Goal: Task Accomplishment & Management: Manage account settings

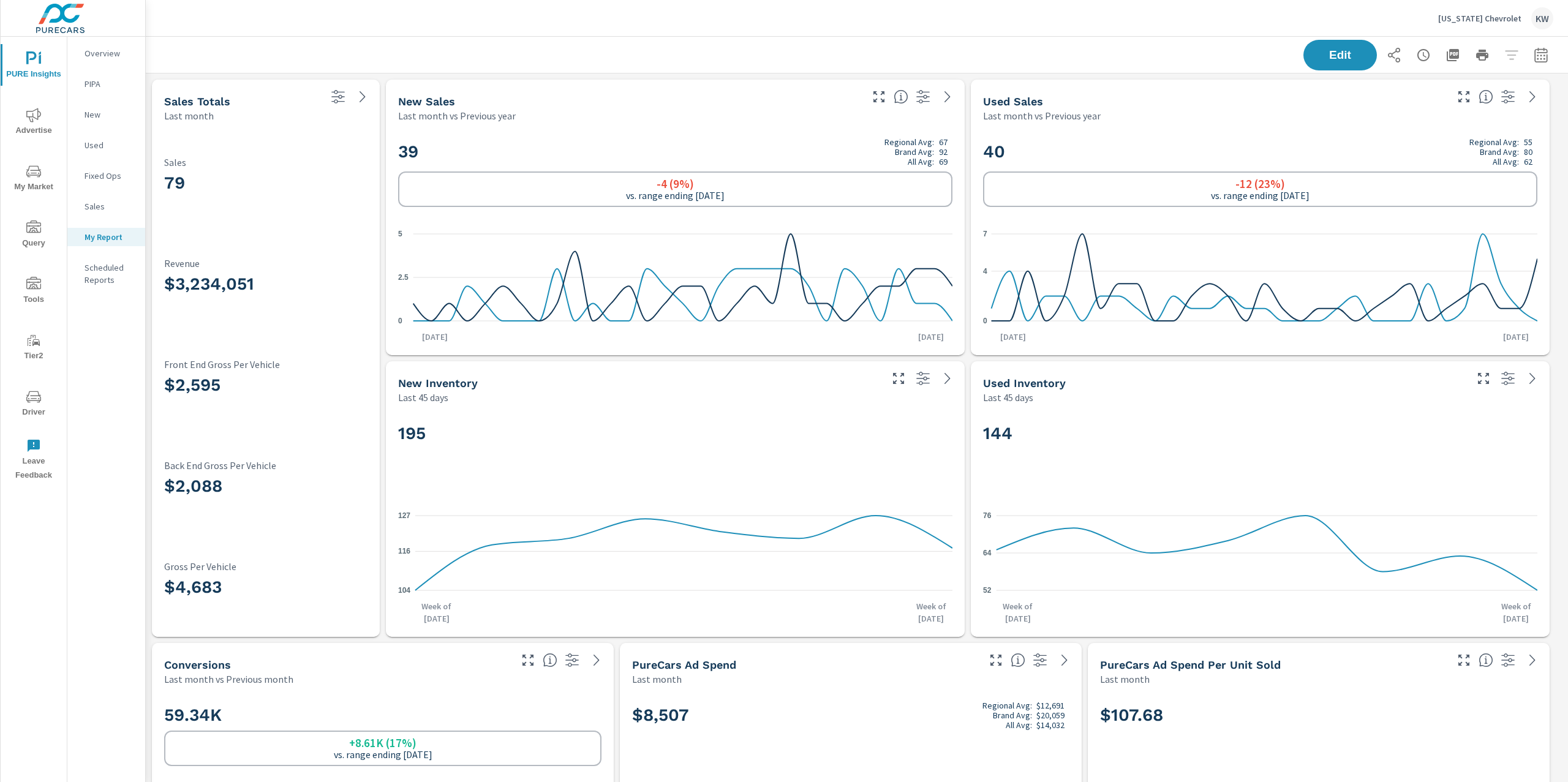
scroll to position [6513, 1436]
click at [1486, 25] on div "[US_STATE] Chevrolet KW" at bounding box center [1496, 18] width 116 height 22
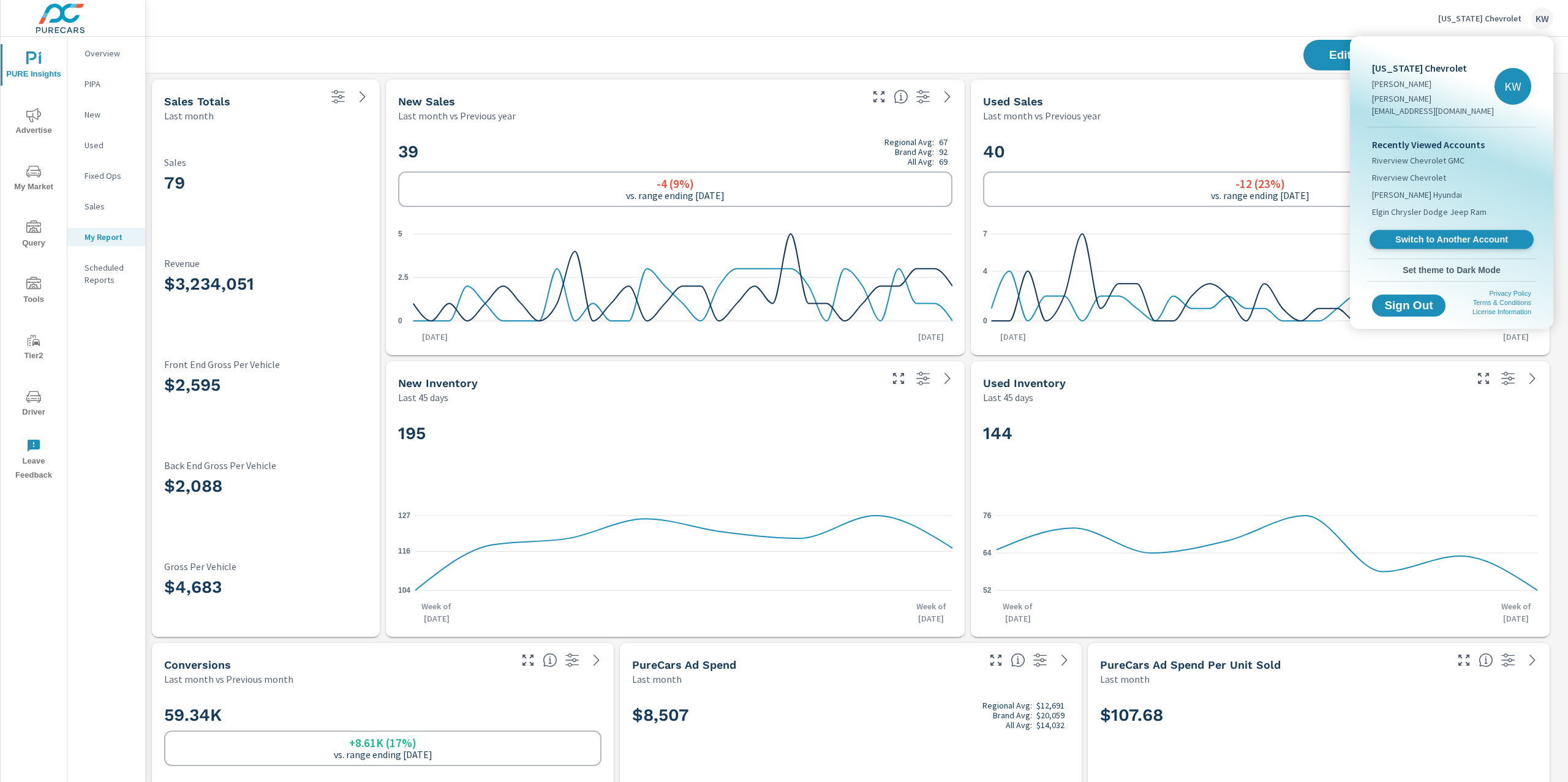
click at [1429, 234] on span "Switch to Another Account" at bounding box center [1451, 239] width 150 height 11
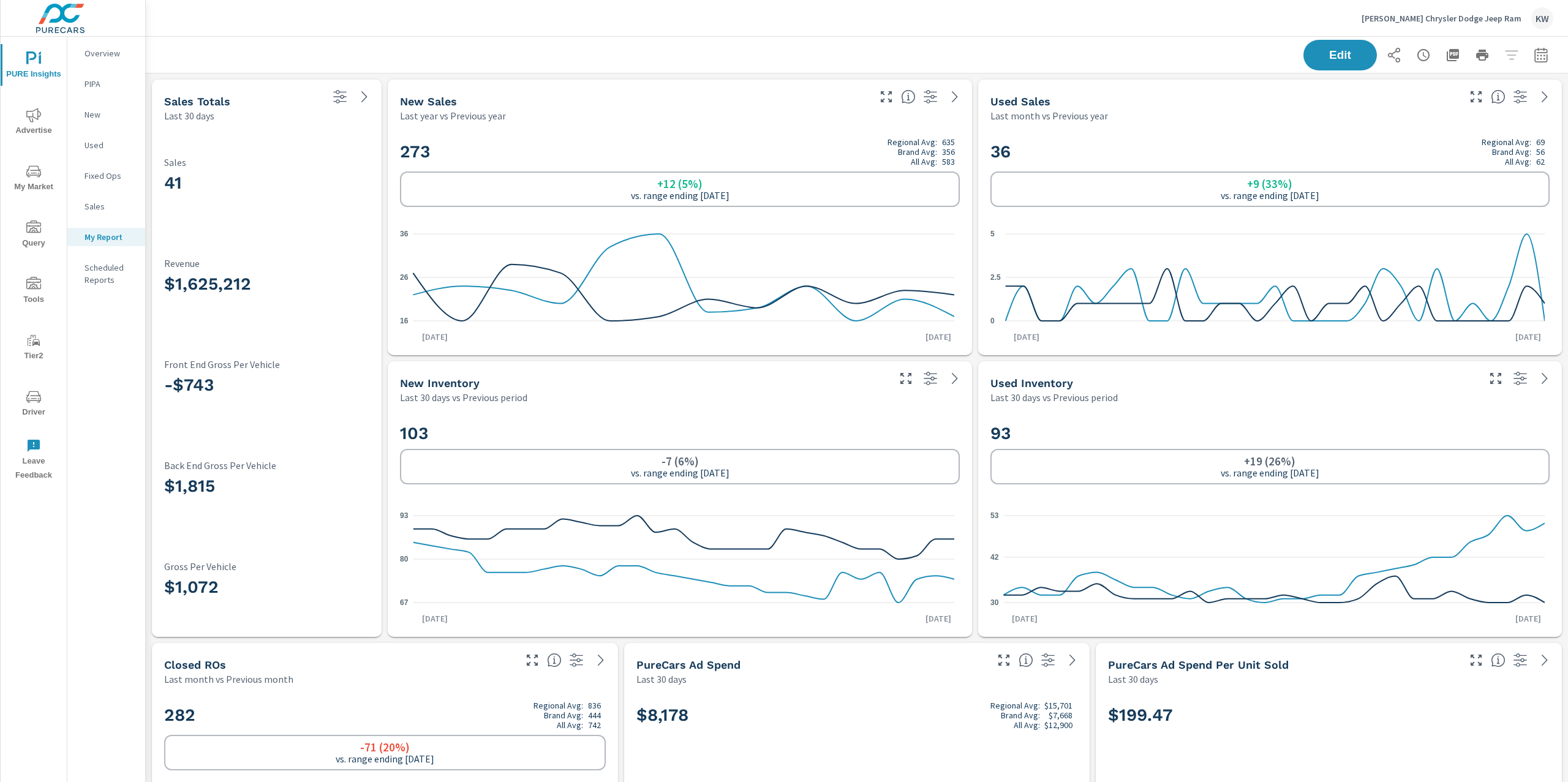
scroll to position [1, 0]
click at [121, 58] on p "Overview" at bounding box center [110, 53] width 51 height 12
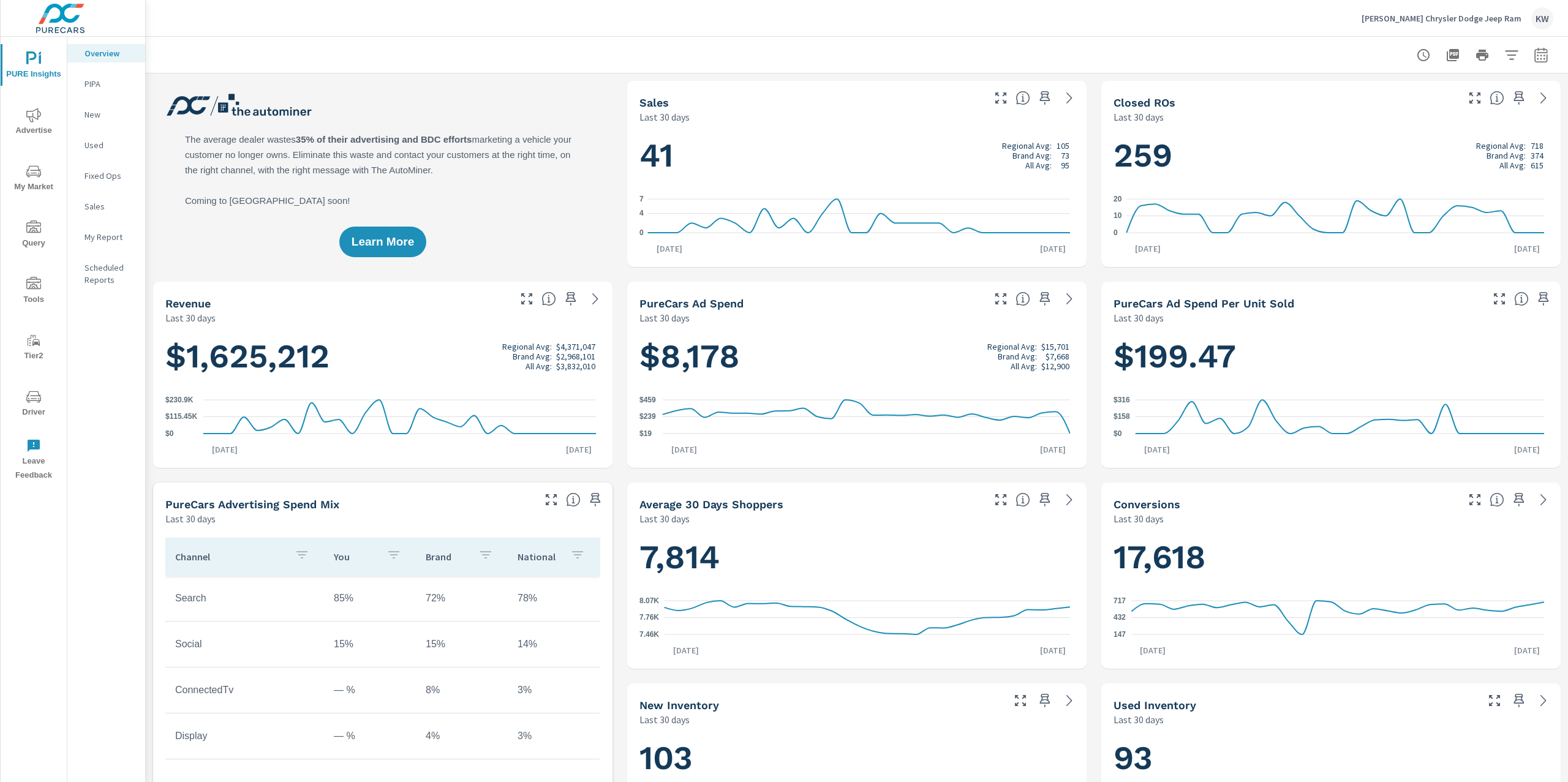
scroll to position [1, 0]
click at [1529, 61] on button "button" at bounding box center [1541, 55] width 25 height 25
click at [1483, 107] on select "Custom Yesterday Last week Last 7 days Last 14 days Last 30 days Last 45 days L…" at bounding box center [1431, 106] width 123 height 25
click at [1369, 94] on select "Custom Yesterday Last week Last 7 days Last 14 days Last 30 days Last 45 days L…" at bounding box center [1431, 106] width 123 height 25
select select "Last month"
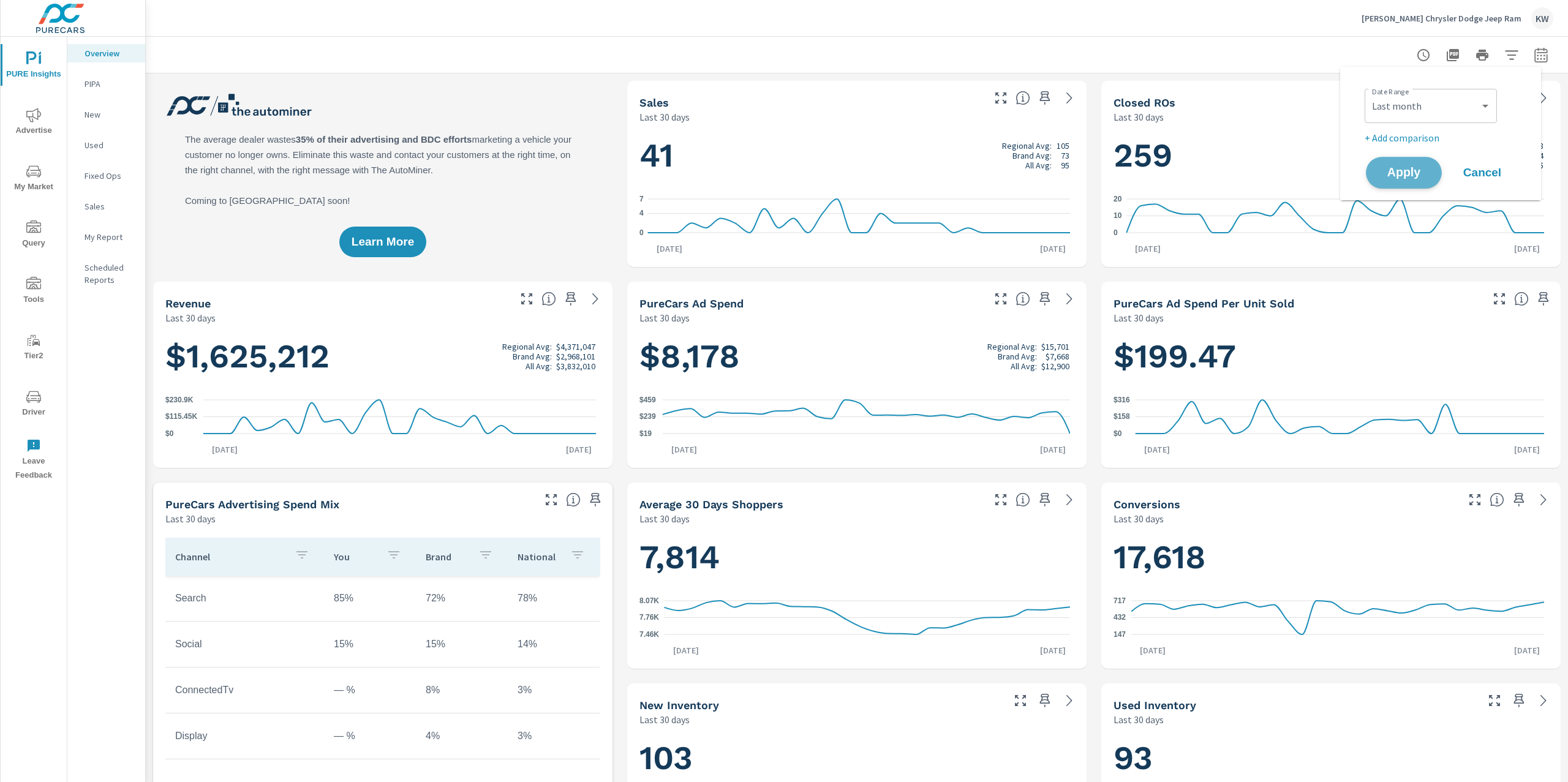
click at [1399, 173] on span "Apply" at bounding box center [1403, 173] width 50 height 11
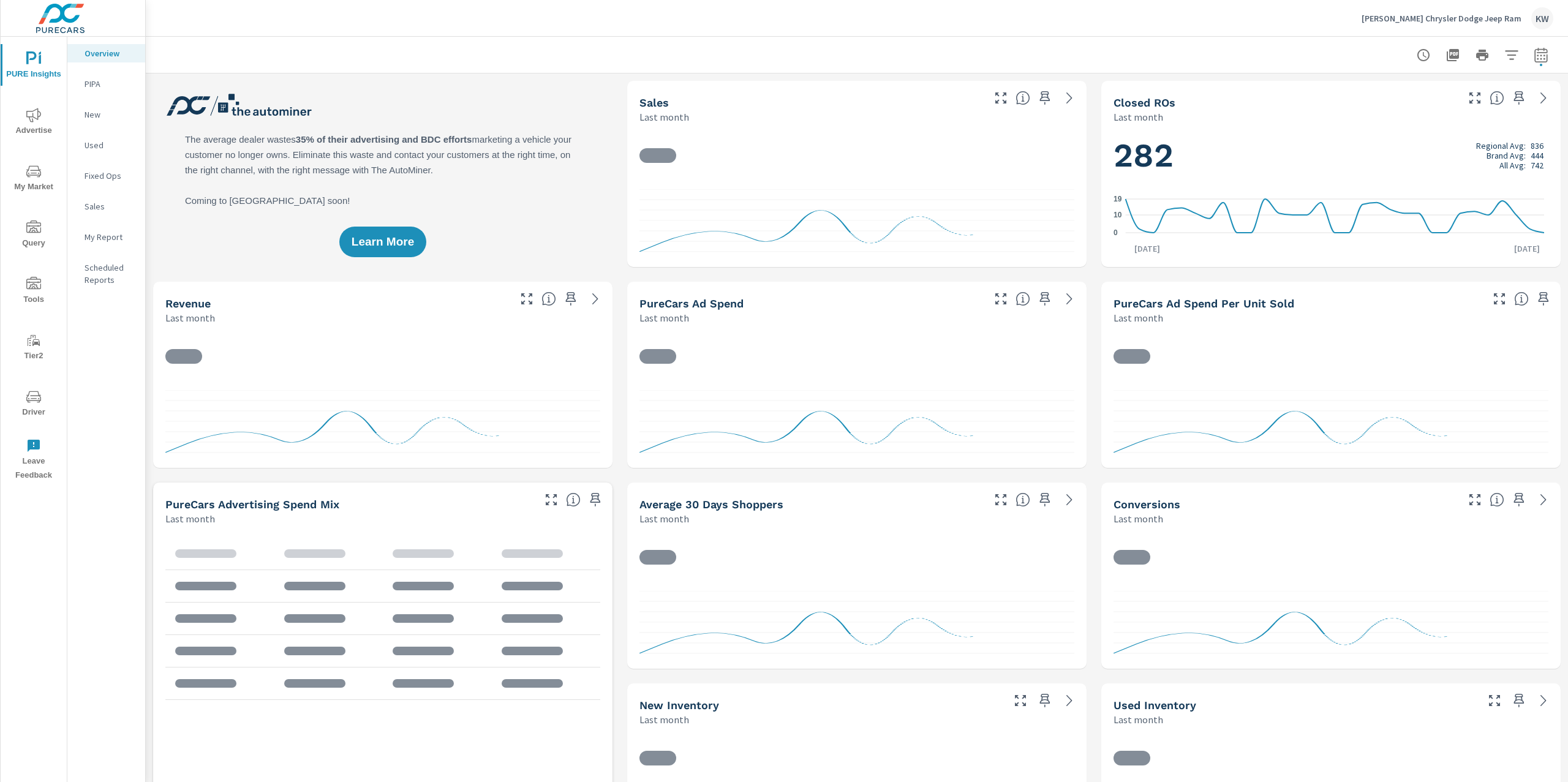
scroll to position [1, 0]
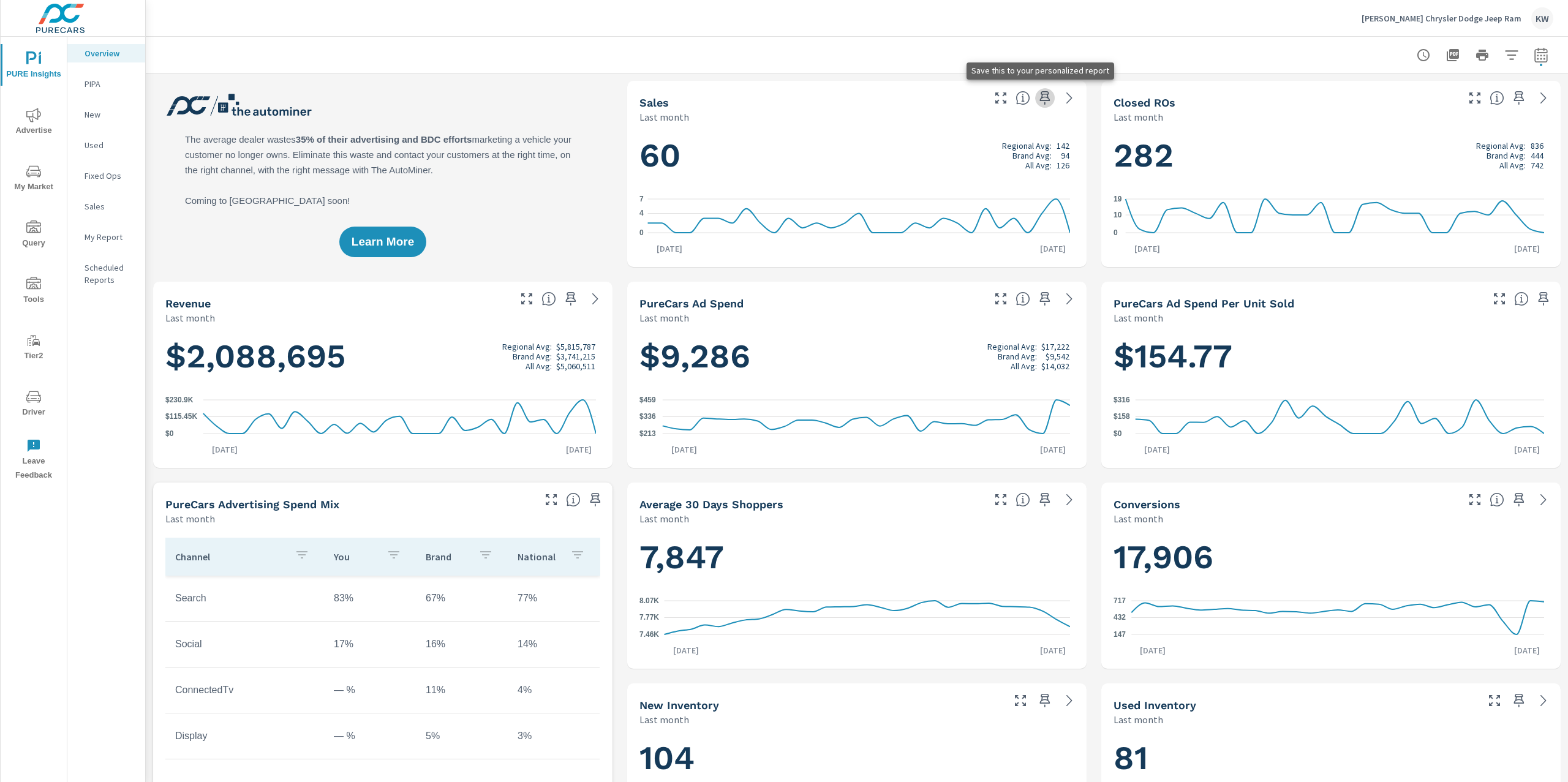
click at [1037, 101] on icon "button" at bounding box center [1044, 98] width 15 height 15
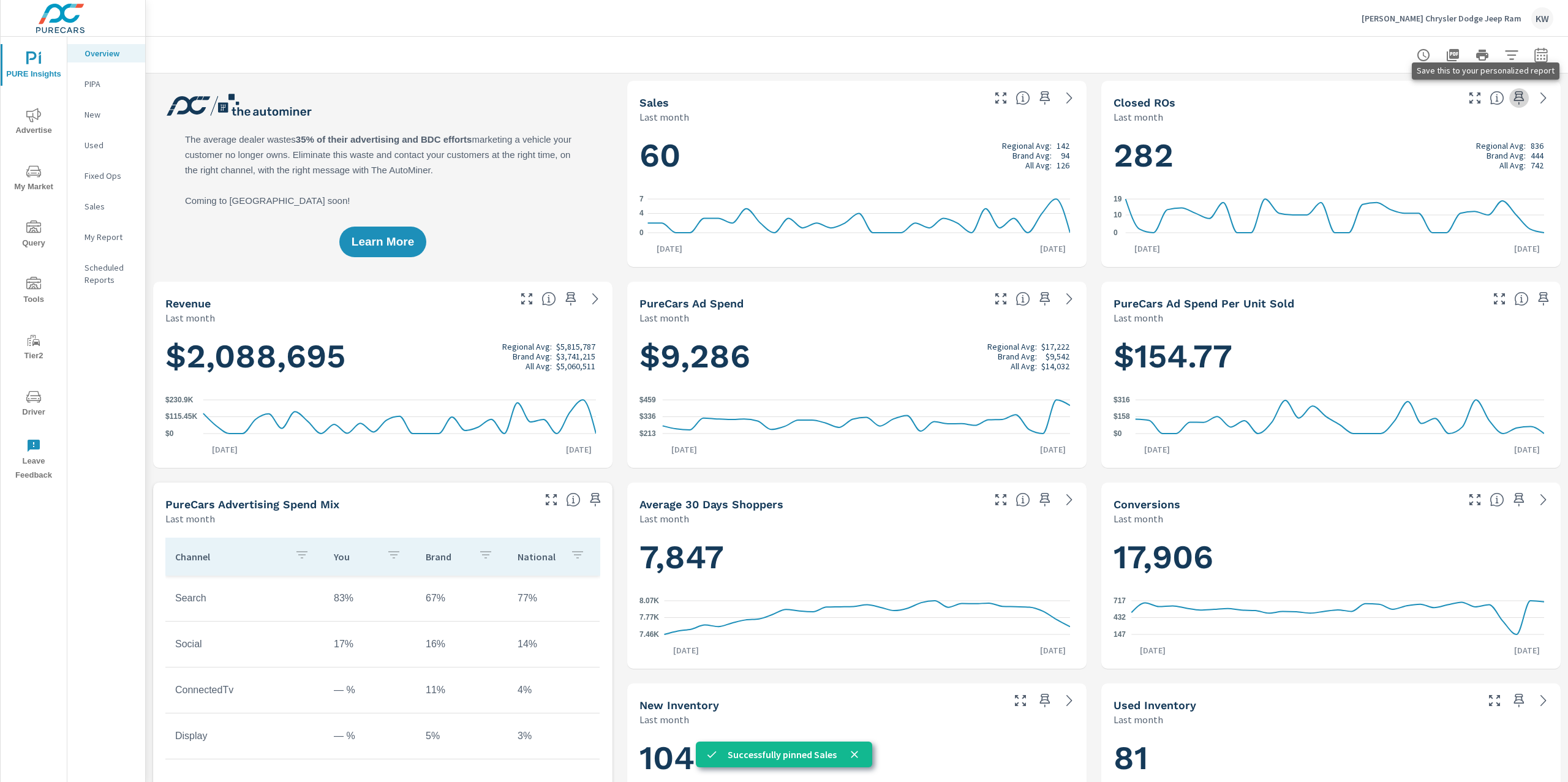
click at [1514, 100] on icon "button" at bounding box center [1519, 97] width 11 height 13
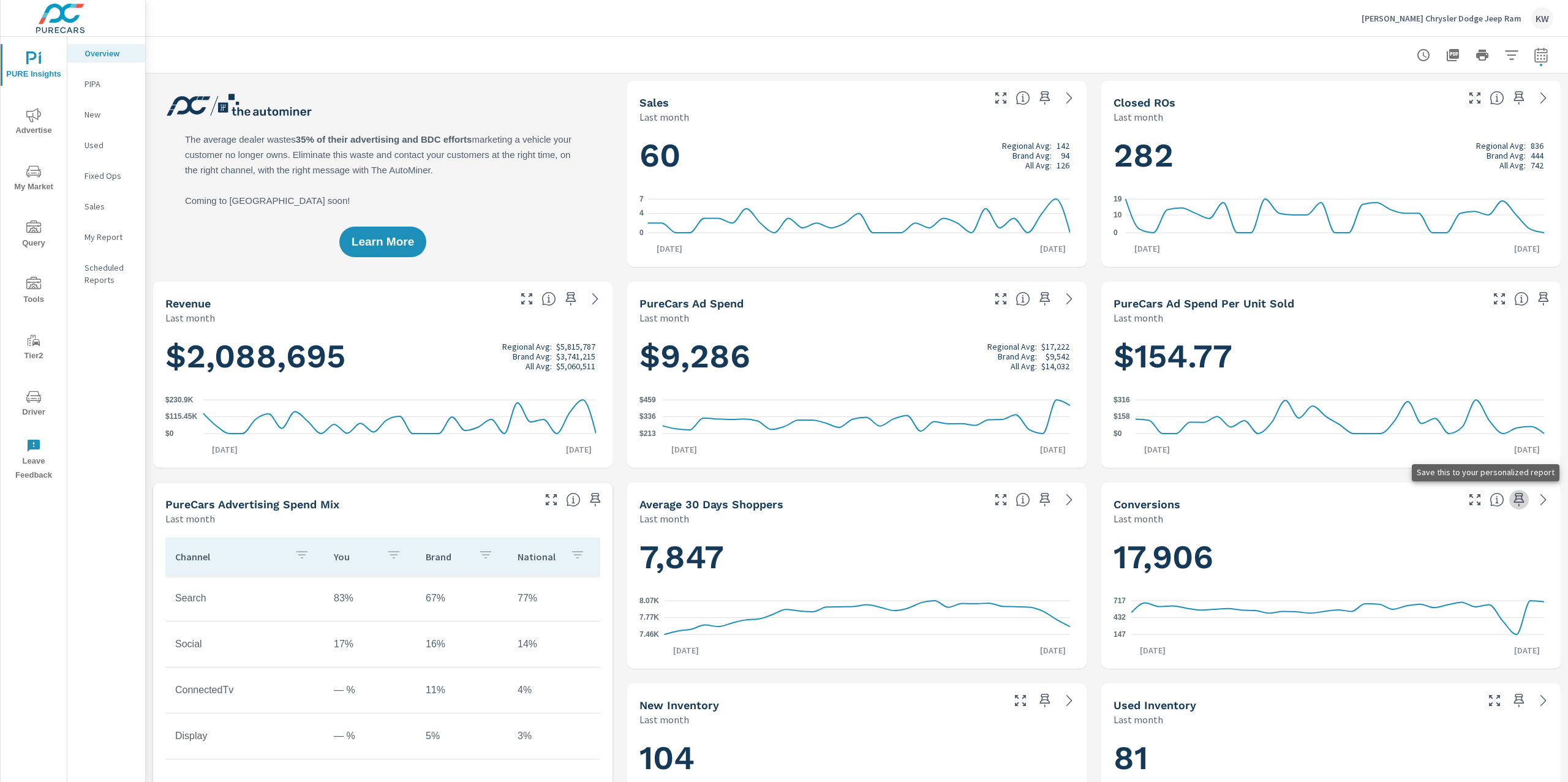
click at [1512, 501] on icon "button" at bounding box center [1519, 499] width 15 height 15
click at [111, 243] on div "My Report" at bounding box center [106, 236] width 78 height 18
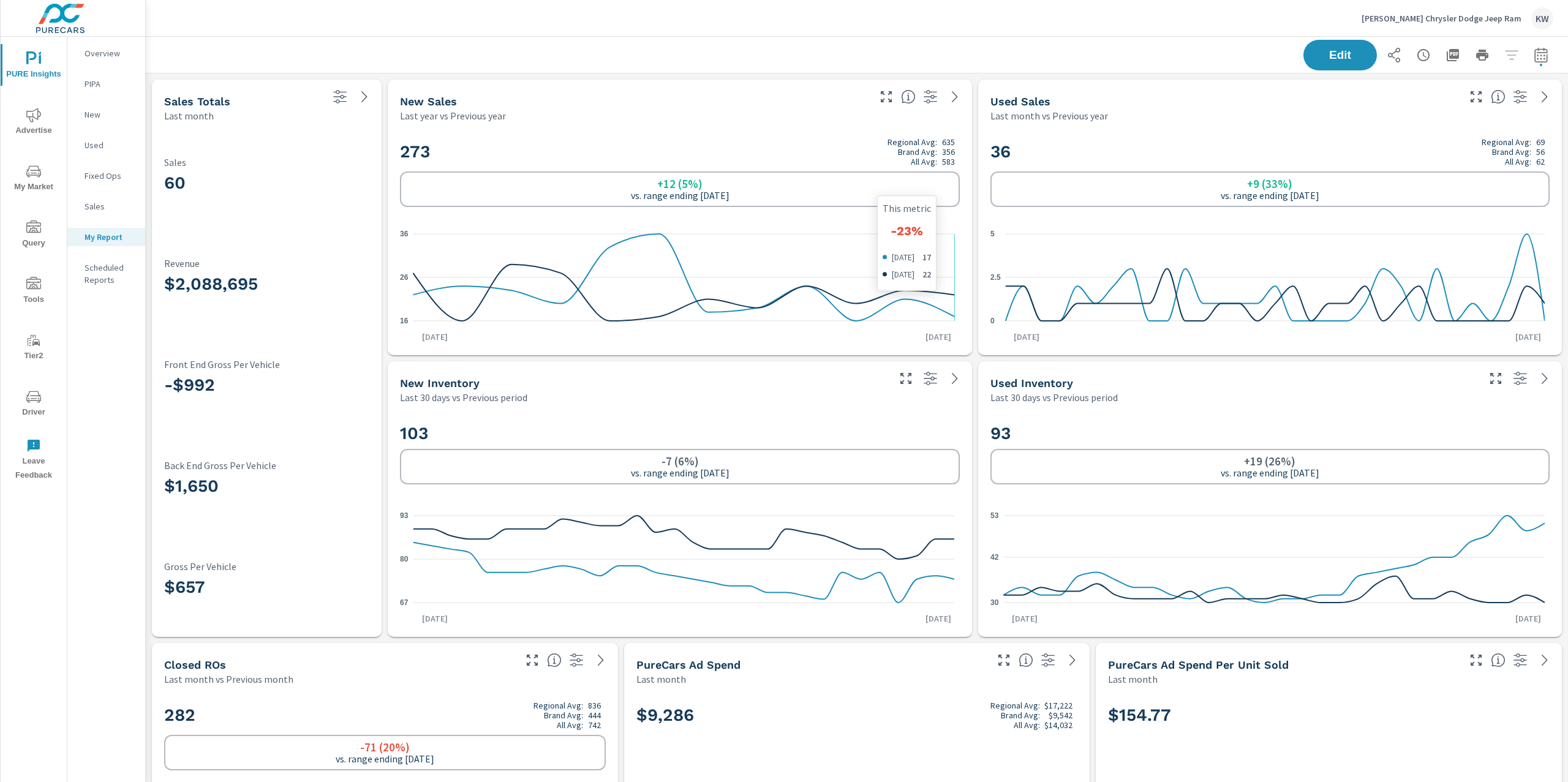
scroll to position [1, 0]
click at [1340, 52] on span "Edit" at bounding box center [1339, 54] width 50 height 11
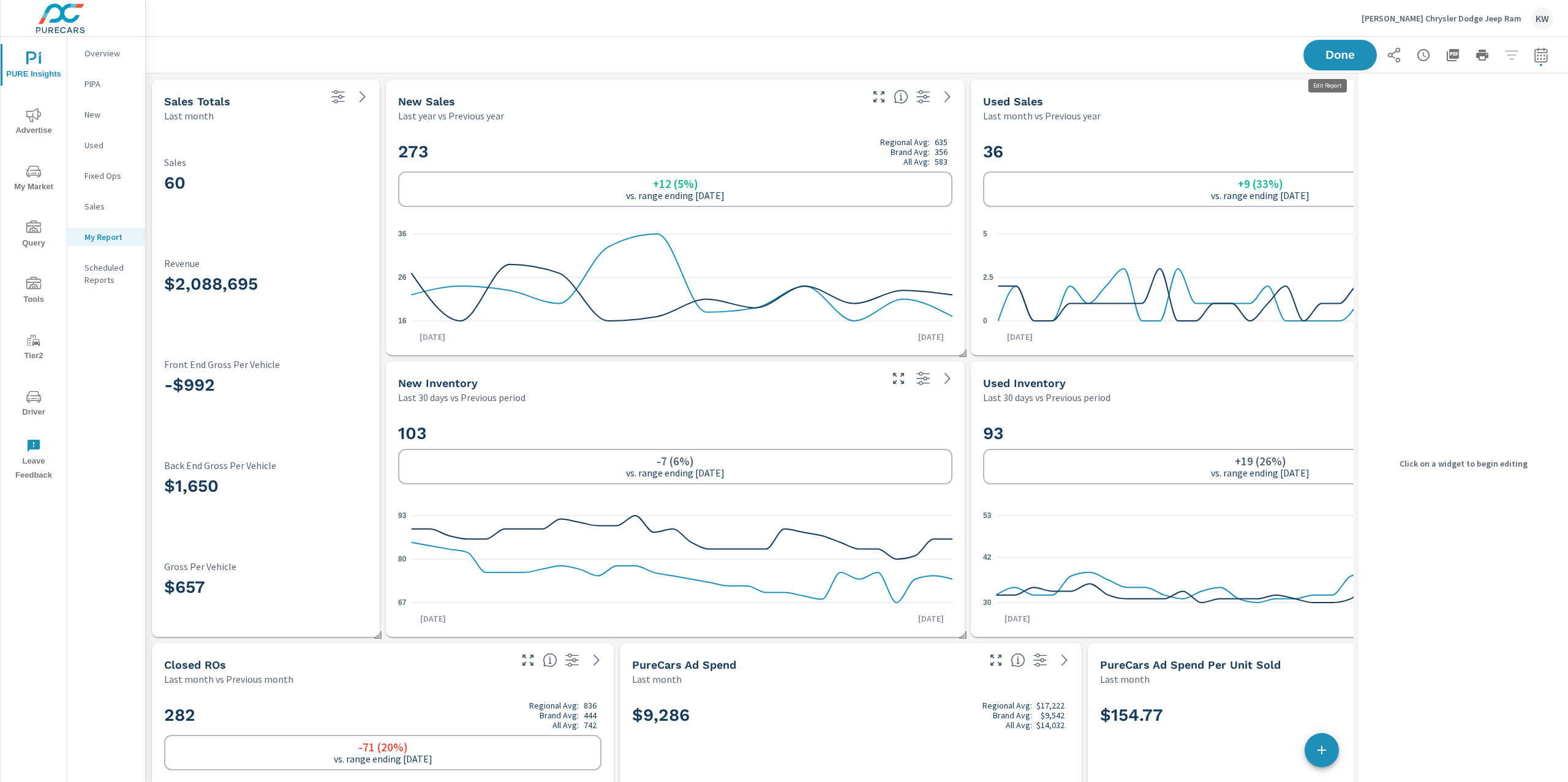
scroll to position [5, 5]
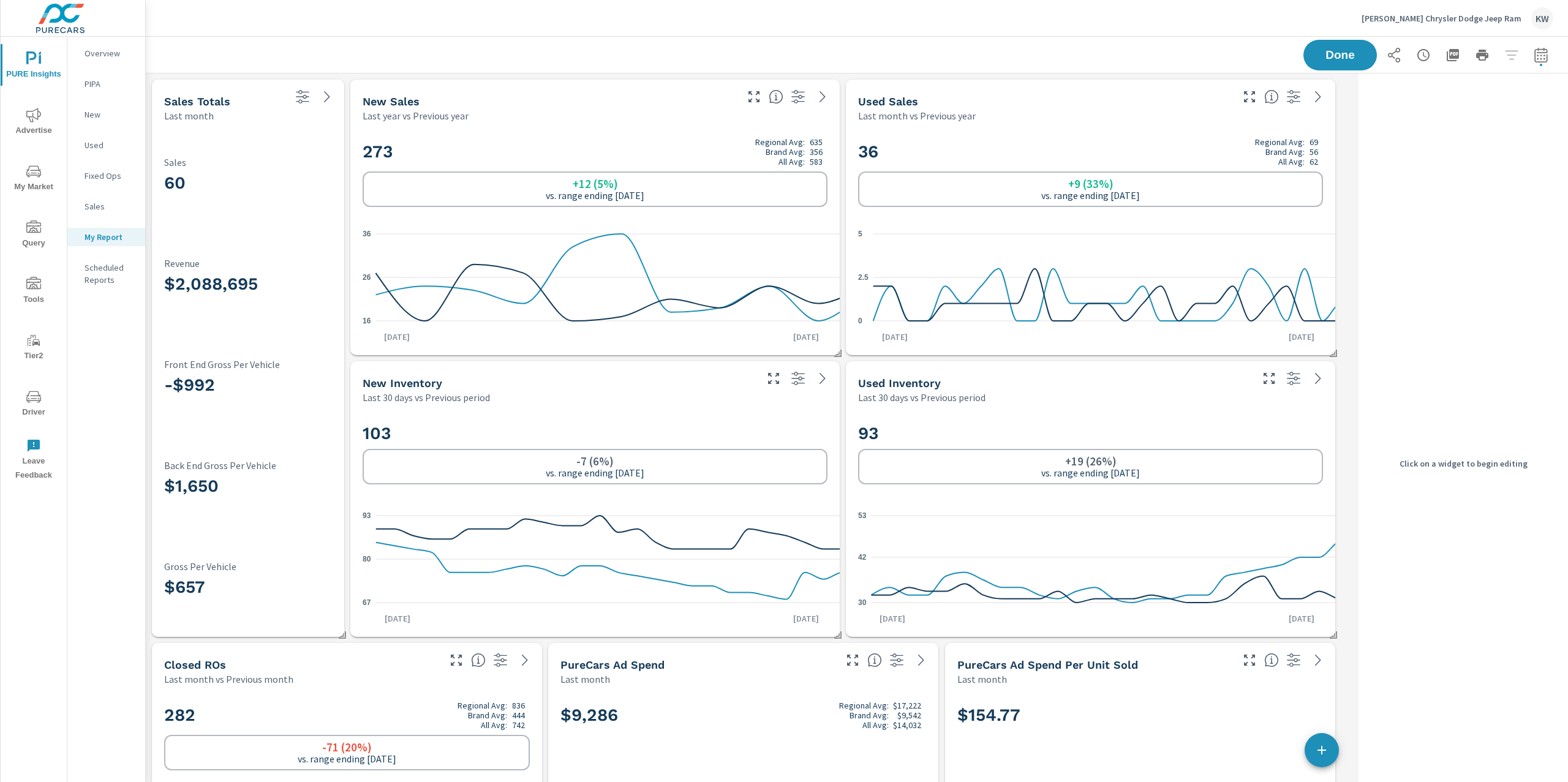
click at [320, 200] on div "60 Sales" at bounding box center [248, 178] width 168 height 87
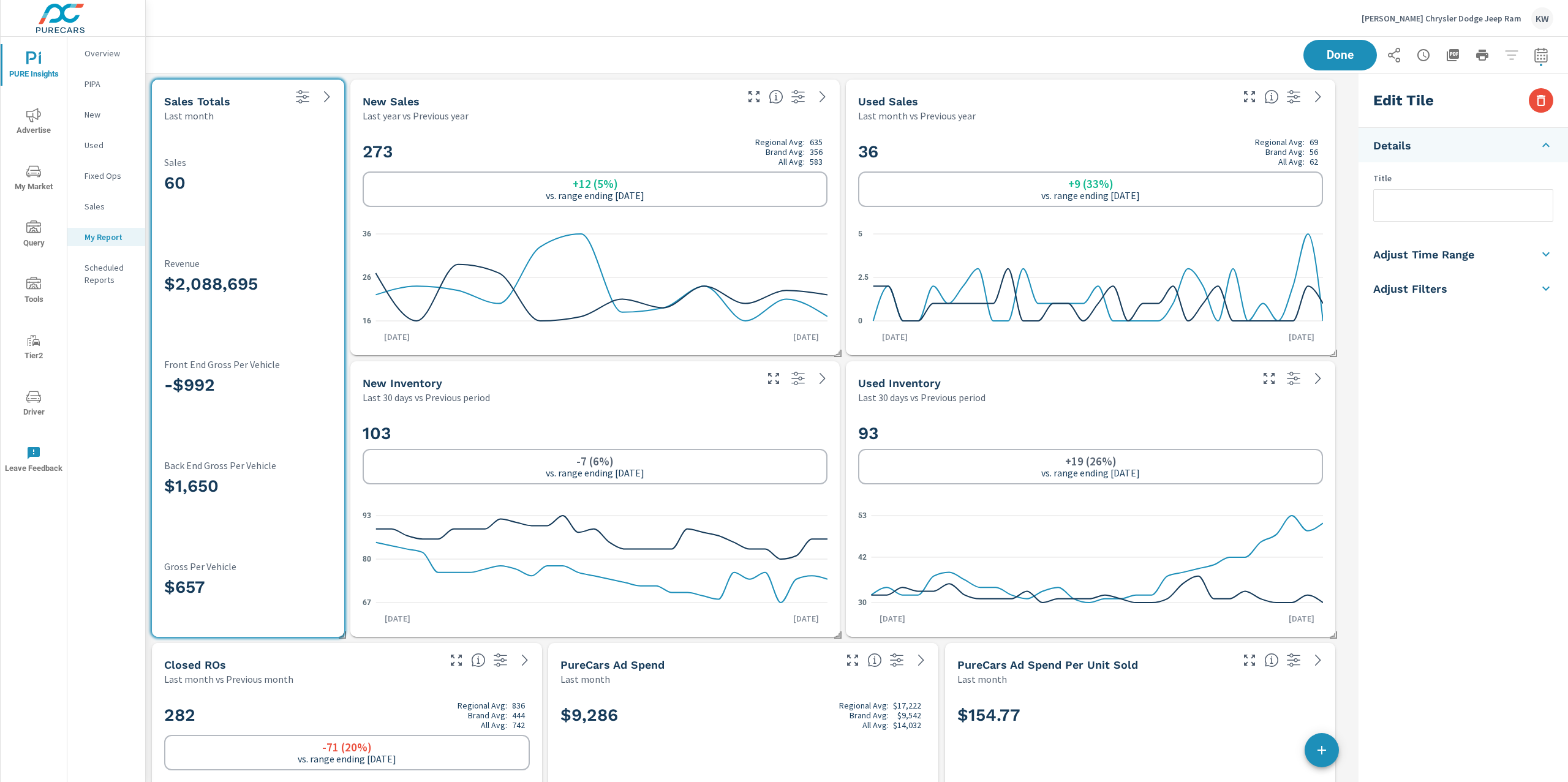
scroll to position [6936, 1220]
click at [1550, 102] on button "button" at bounding box center [1541, 101] width 25 height 25
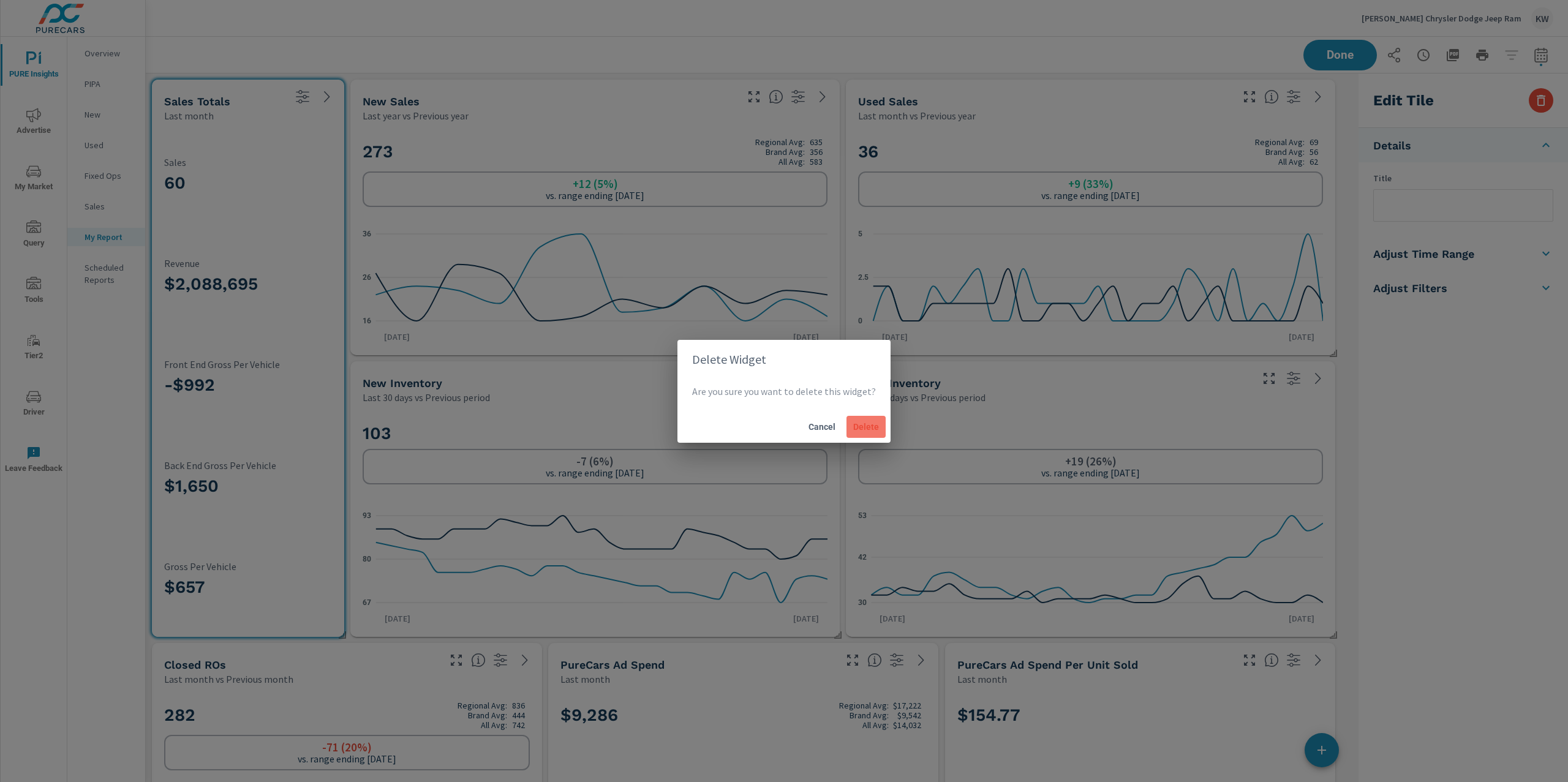
click at [872, 425] on span "Delete" at bounding box center [866, 426] width 30 height 11
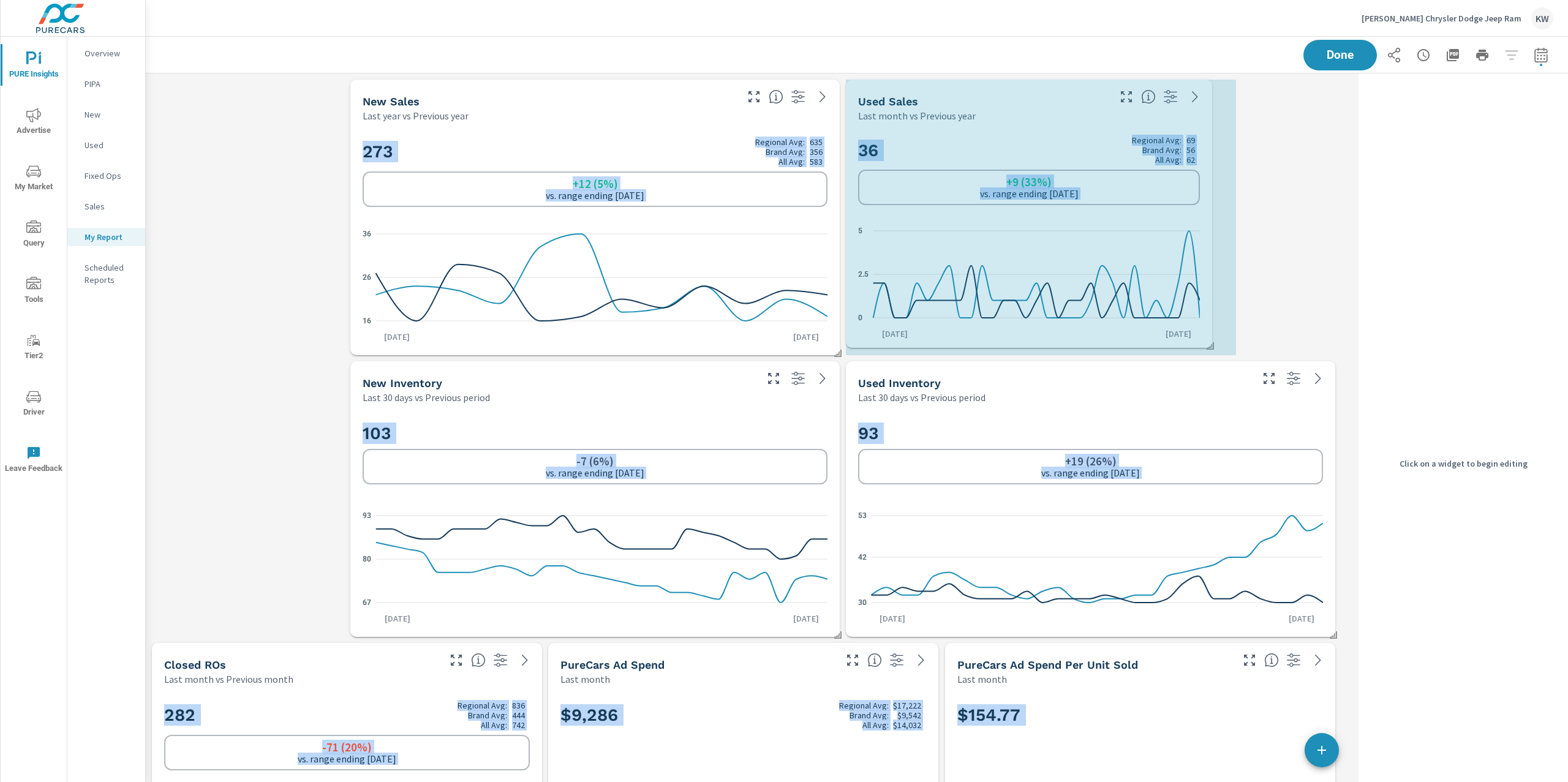
drag, startPoint x: 1332, startPoint y: 351, endPoint x: 1218, endPoint y: 344, distance: 114.2
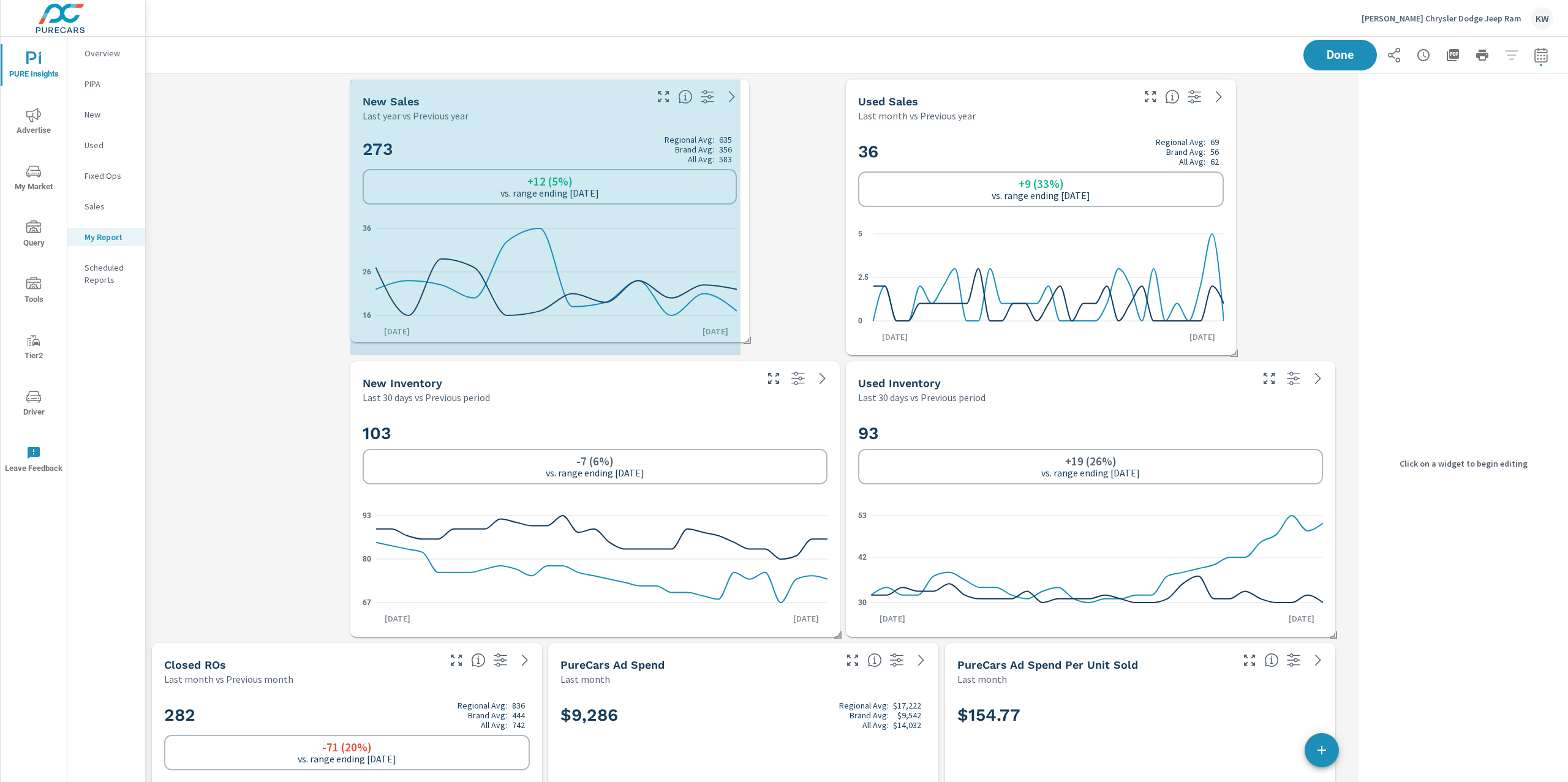
drag, startPoint x: 837, startPoint y: 352, endPoint x: 746, endPoint y: 340, distance: 91.8
click at [746, 340] on span at bounding box center [743, 336] width 12 height 12
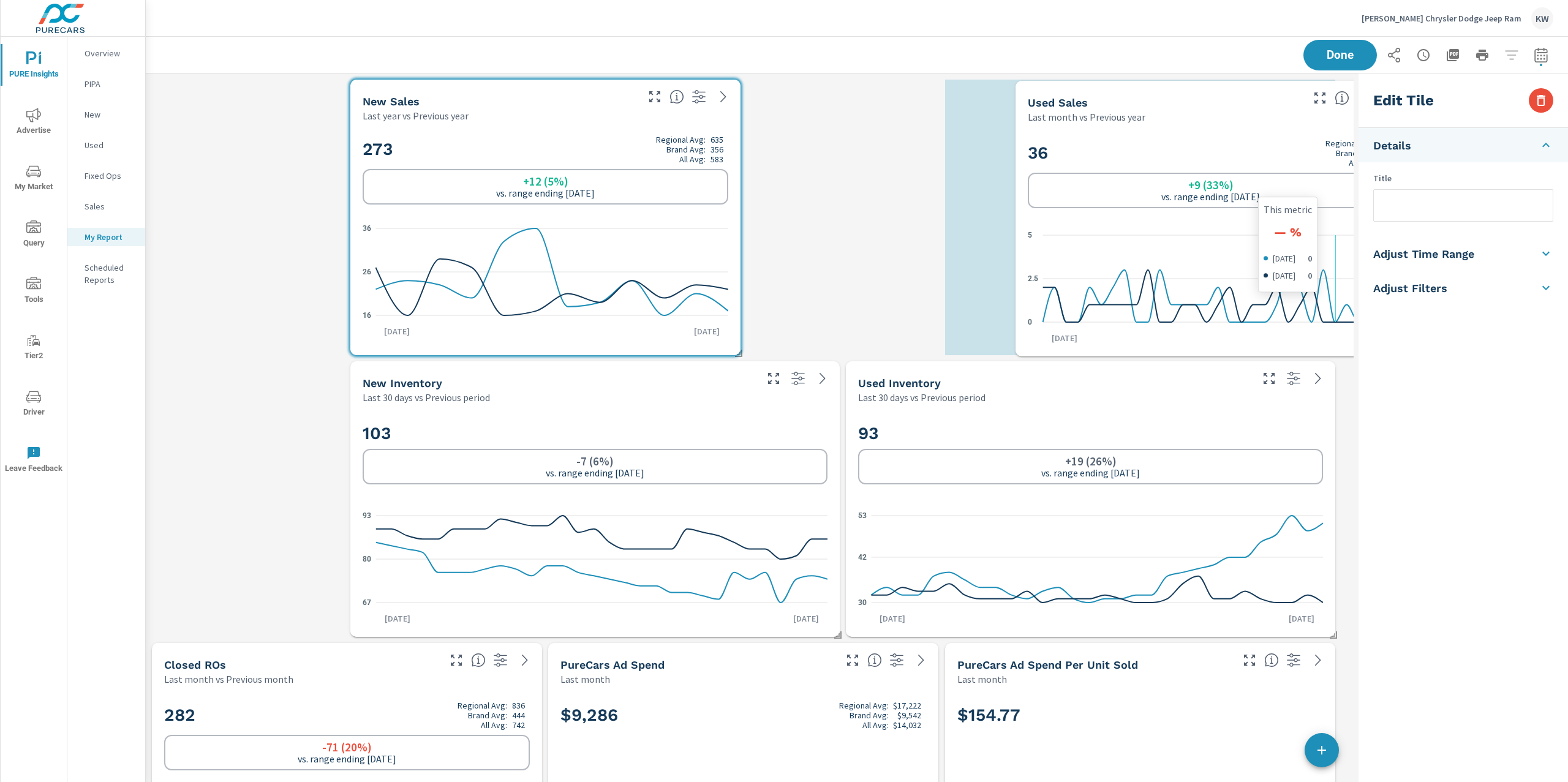
drag, startPoint x: 953, startPoint y: 260, endPoint x: 1094, endPoint y: 268, distance: 141.2
click at [1121, 262] on icon "0 2.5 5" at bounding box center [1211, 278] width 366 height 107
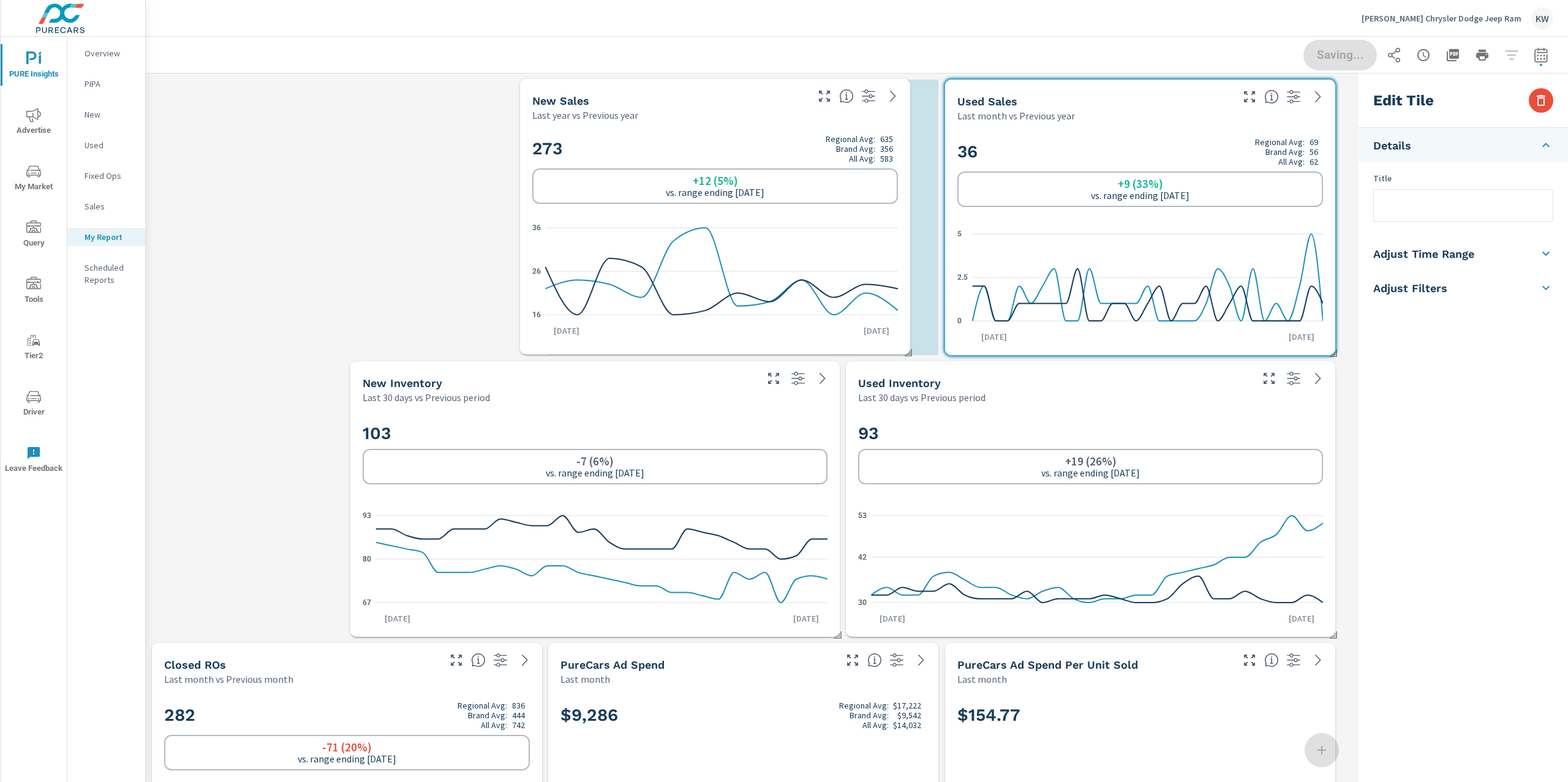
drag, startPoint x: 780, startPoint y: 259, endPoint x: 885, endPoint y: 260, distance: 105.0
click at [885, 260] on icon "16 26 36" at bounding box center [715, 271] width 366 height 107
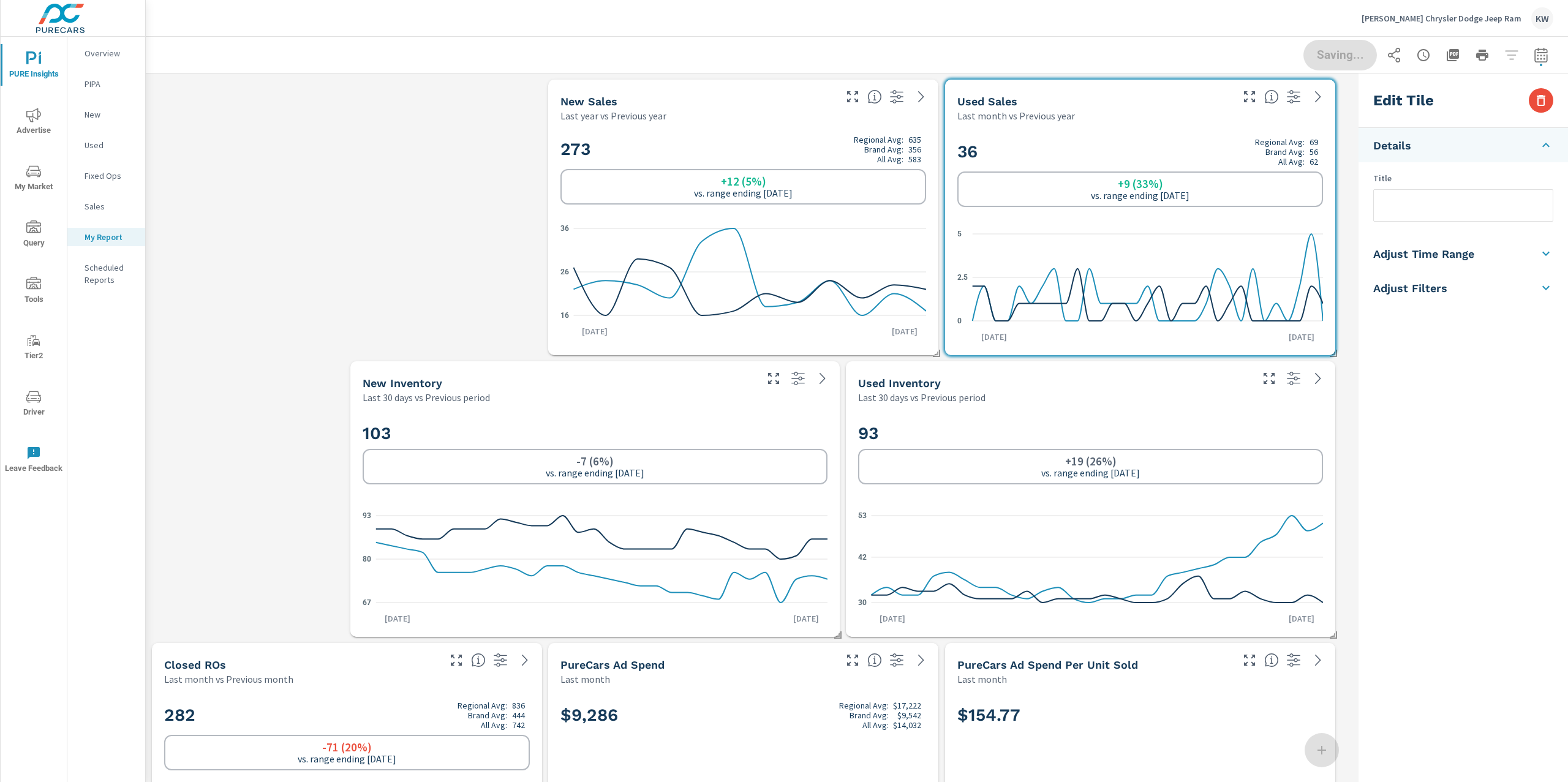
type input "lastYear"
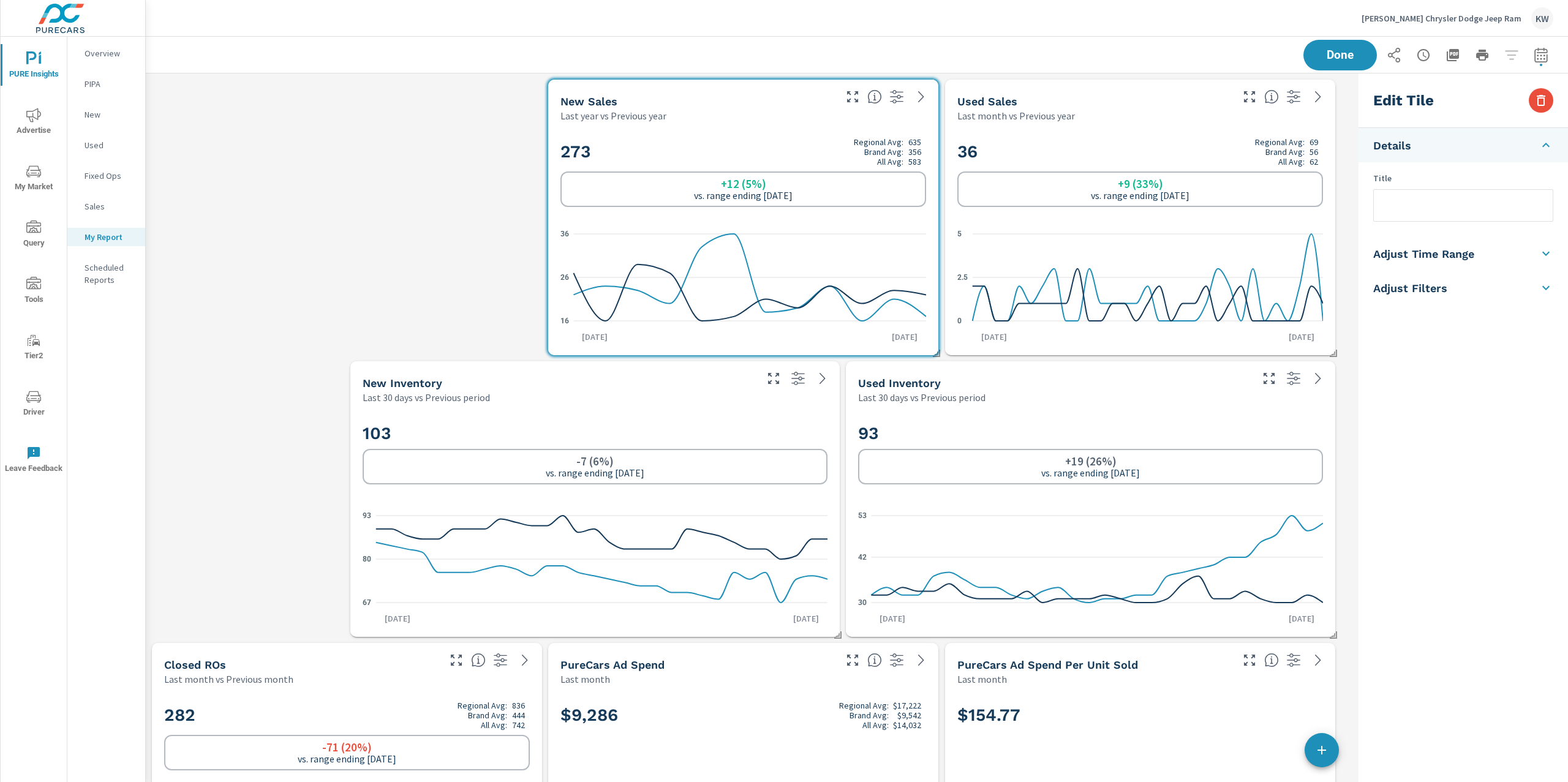
drag, startPoint x: 1337, startPoint y: 633, endPoint x: 1213, endPoint y: 621, distance: 124.6
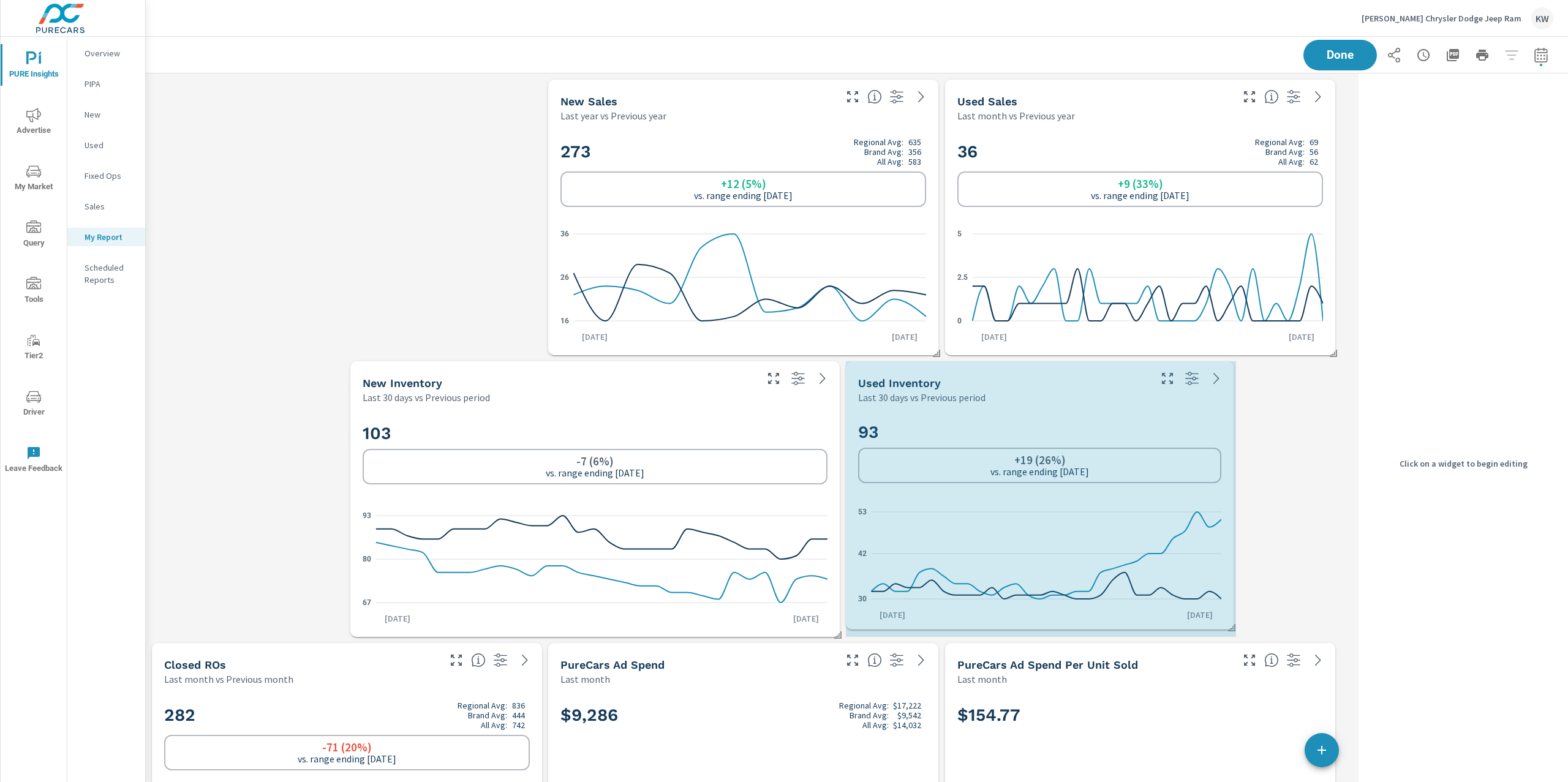
drag, startPoint x: 1334, startPoint y: 633, endPoint x: 1234, endPoint y: 622, distance: 100.6
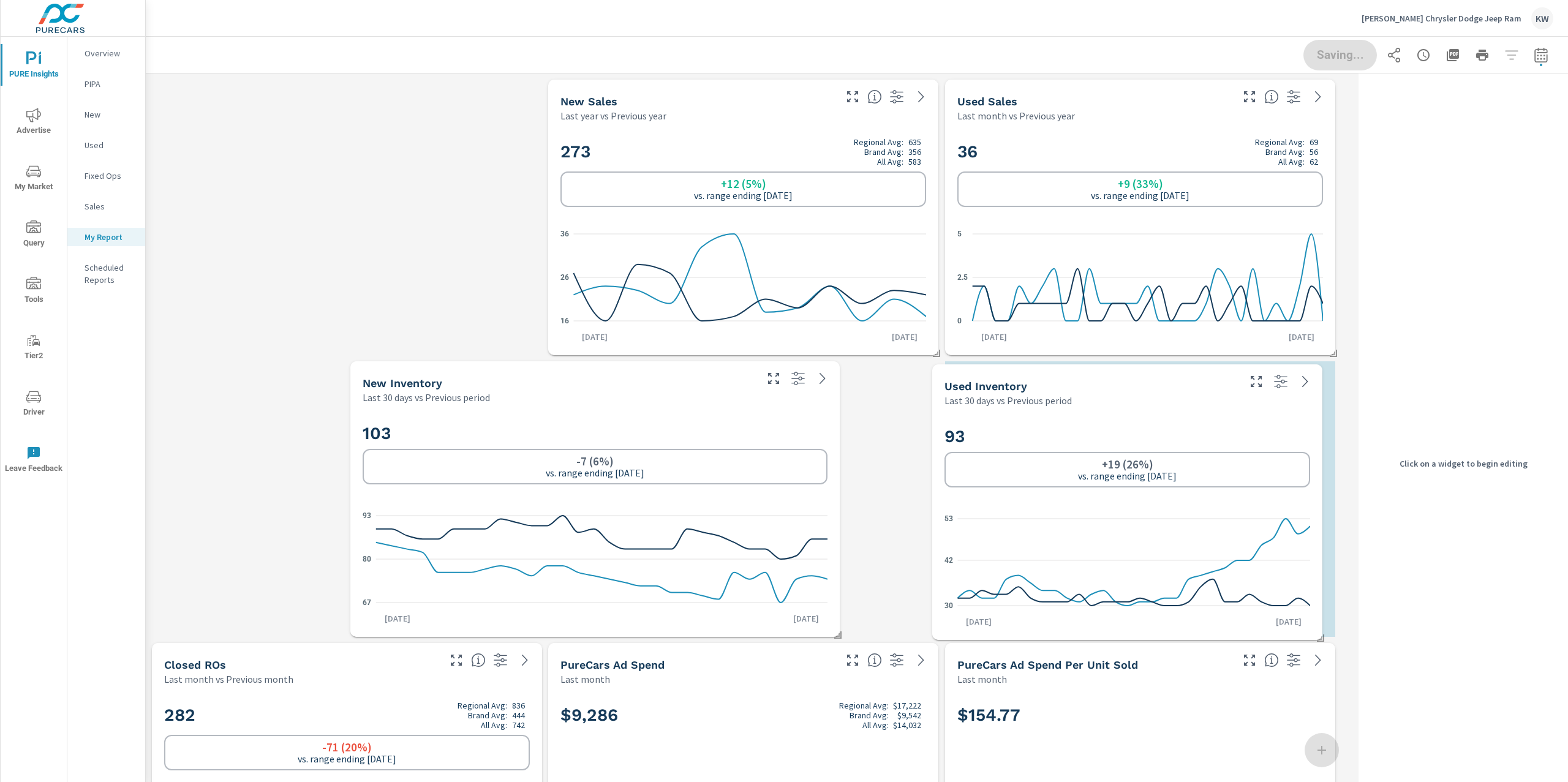
drag, startPoint x: 1119, startPoint y: 452, endPoint x: 1206, endPoint y: 455, distance: 87.1
click at [1206, 455] on div "+19 (26%) vs. range ending Aug 16" at bounding box center [1128, 469] width 366 height 36
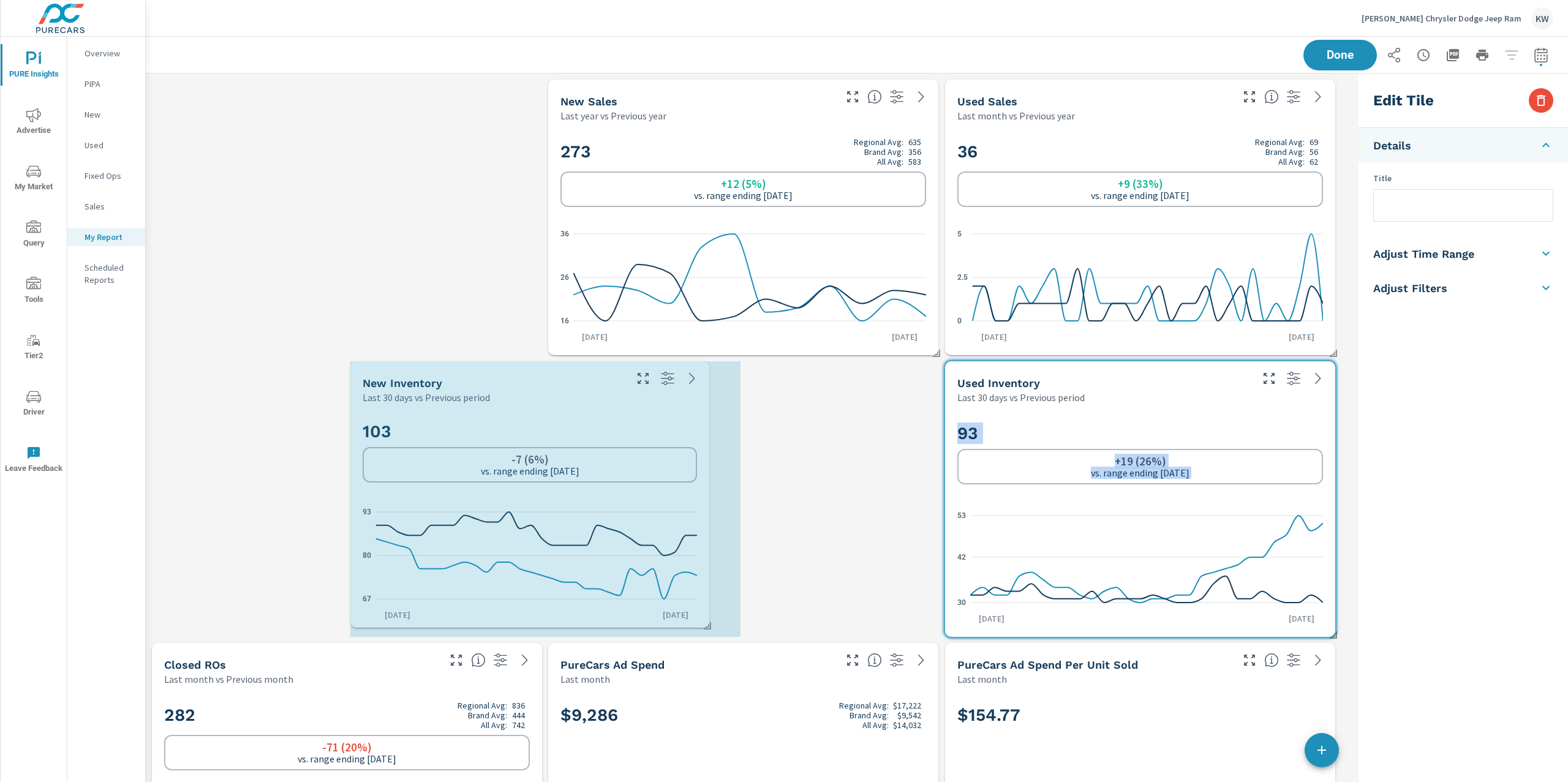
drag, startPoint x: 836, startPoint y: 635, endPoint x: 713, endPoint y: 626, distance: 123.3
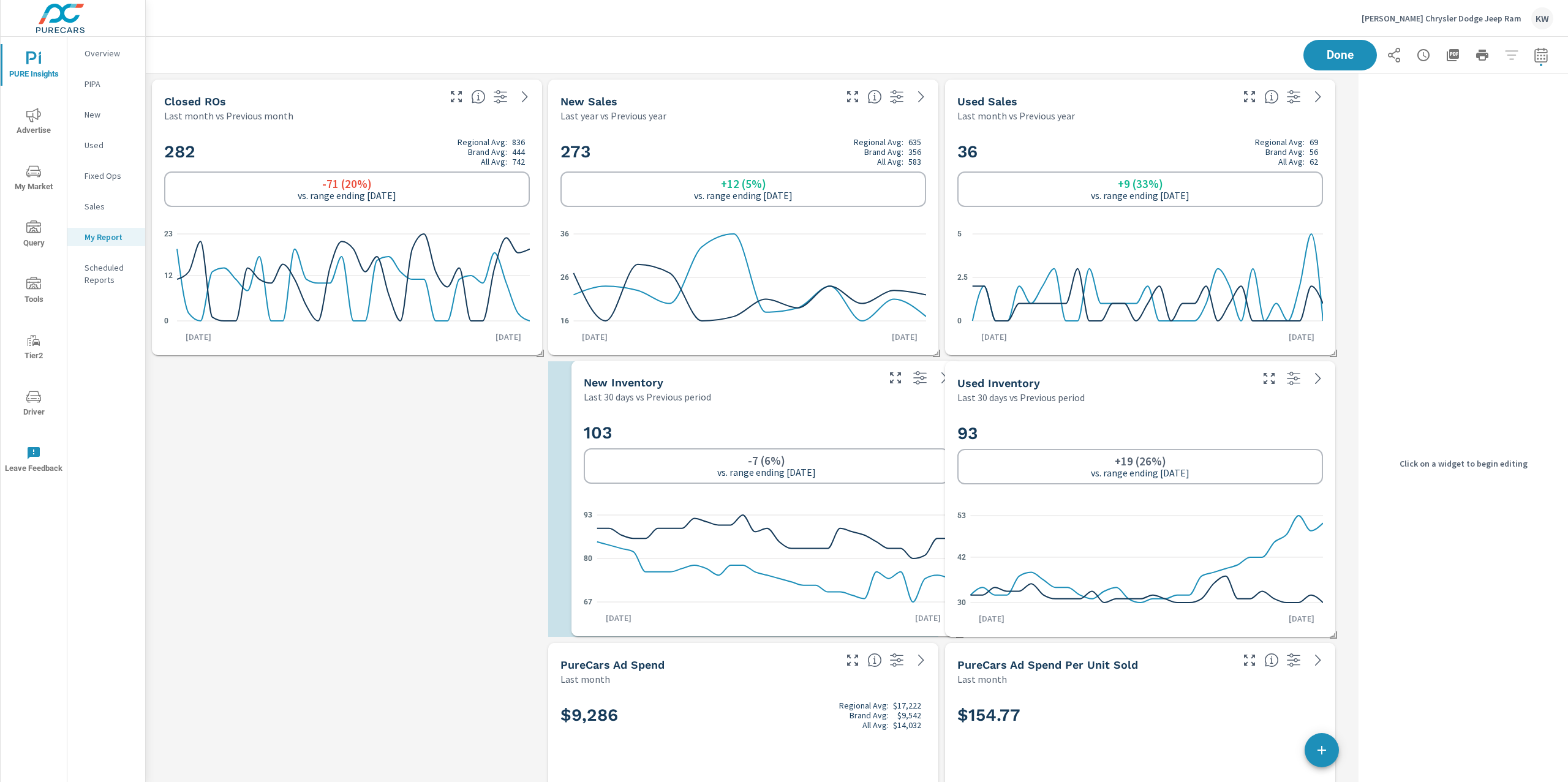
drag, startPoint x: 645, startPoint y: 498, endPoint x: 867, endPoint y: 498, distance: 222.0
click at [867, 498] on div "103 -7 (6%) vs. range ending Aug 16 67 80 93 Aug 17th Sep 15th" at bounding box center [766, 520] width 380 height 223
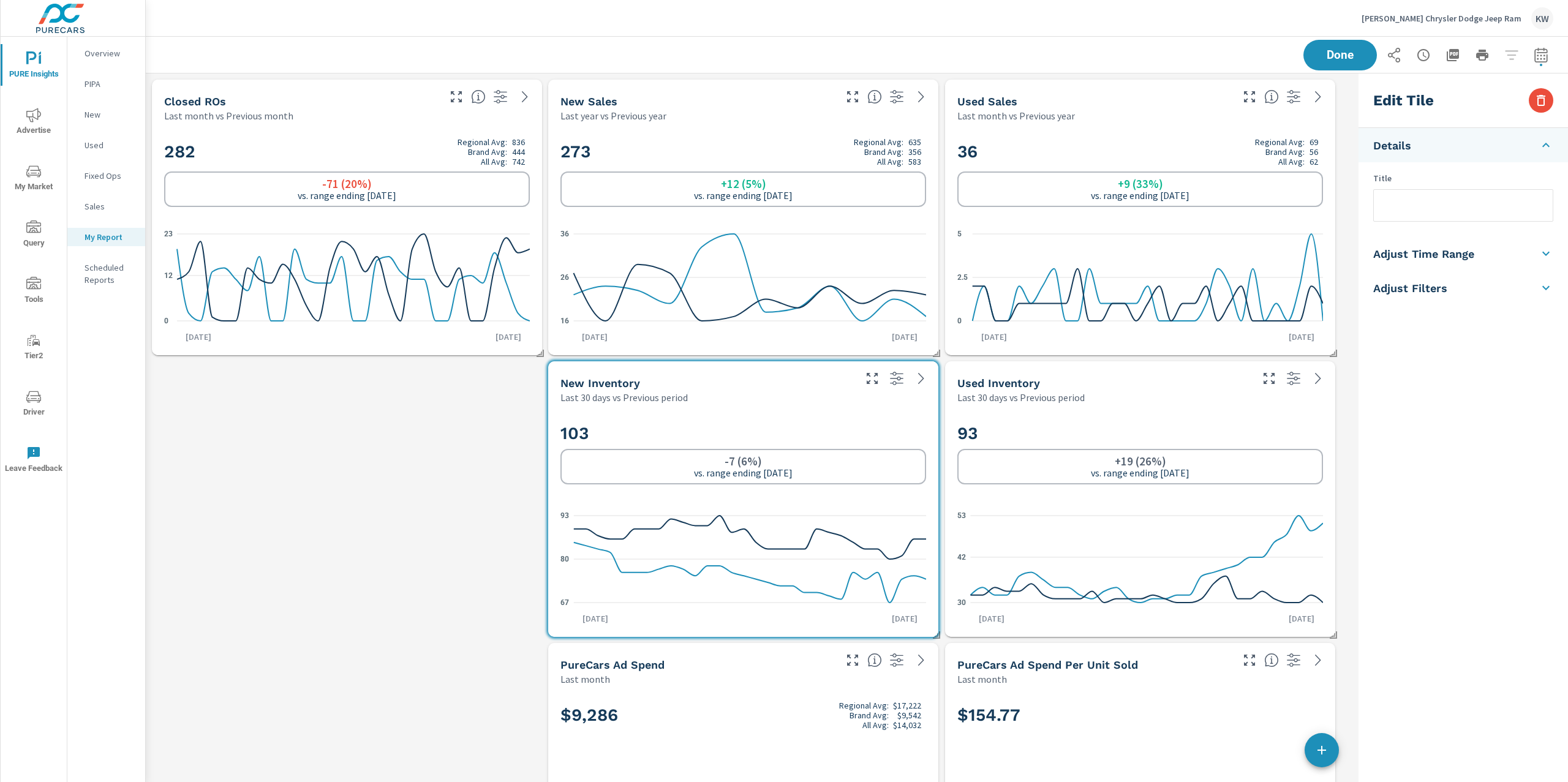
click at [1453, 256] on h5 "Adjust Time Range" at bounding box center [1423, 254] width 101 height 14
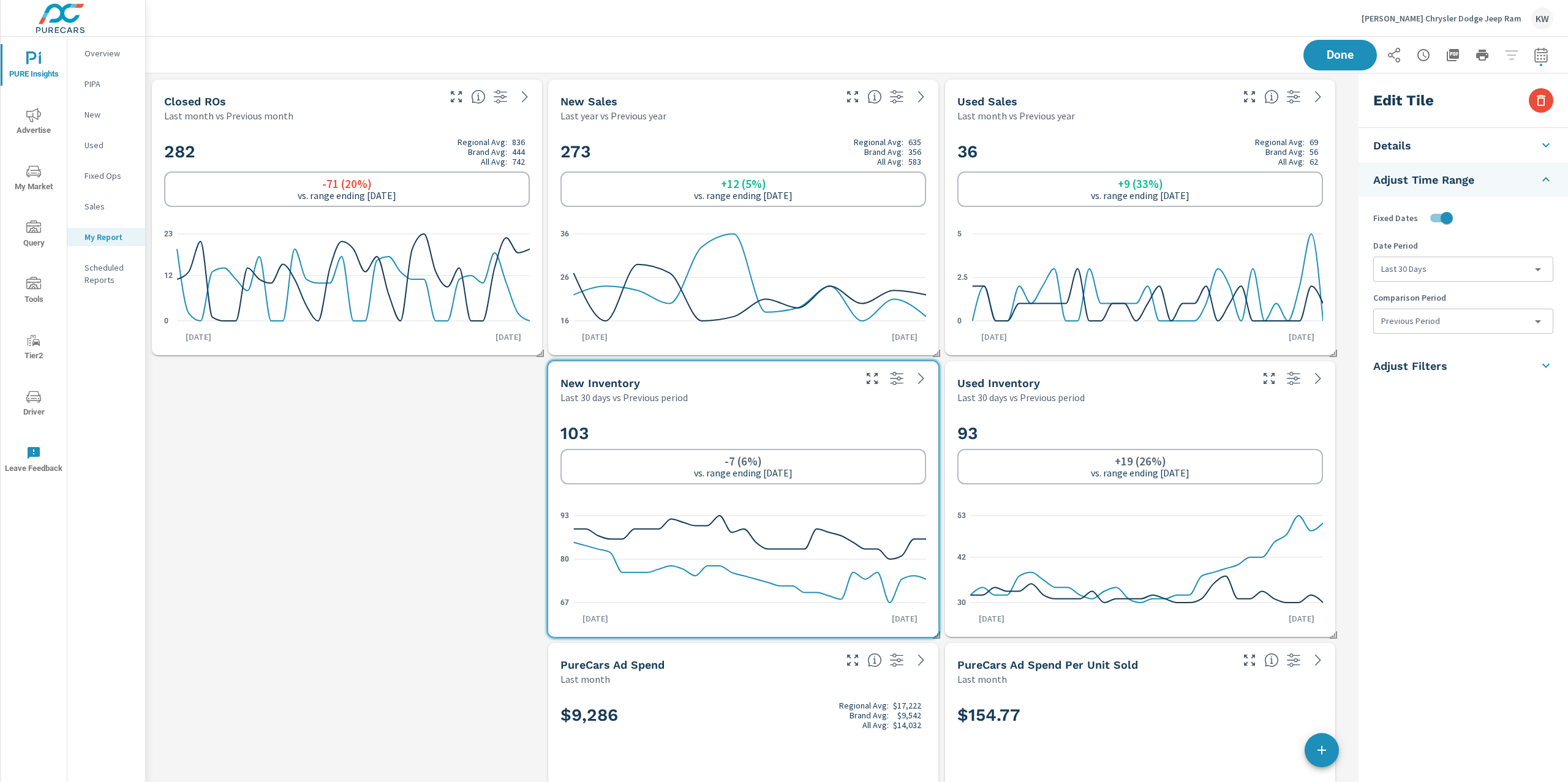
click at [1451, 267] on body "PURE Insights Advertise My Market Query Tools Tier2 Driver Leave Feedback Overv…" at bounding box center [784, 391] width 1568 height 782
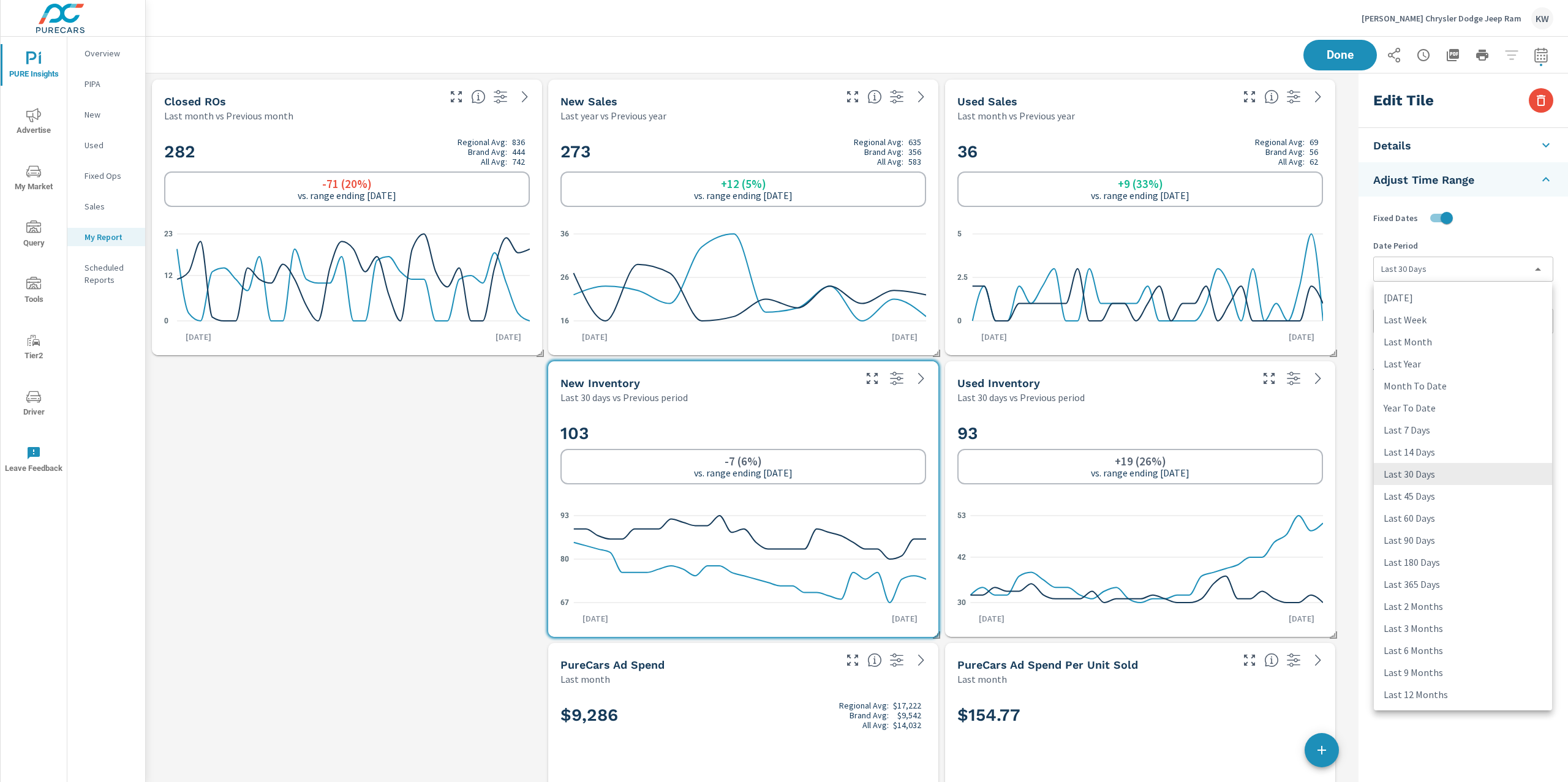
click at [1416, 497] on li "Last 45 Days" at bounding box center [1463, 496] width 179 height 22
type input "last45Days"
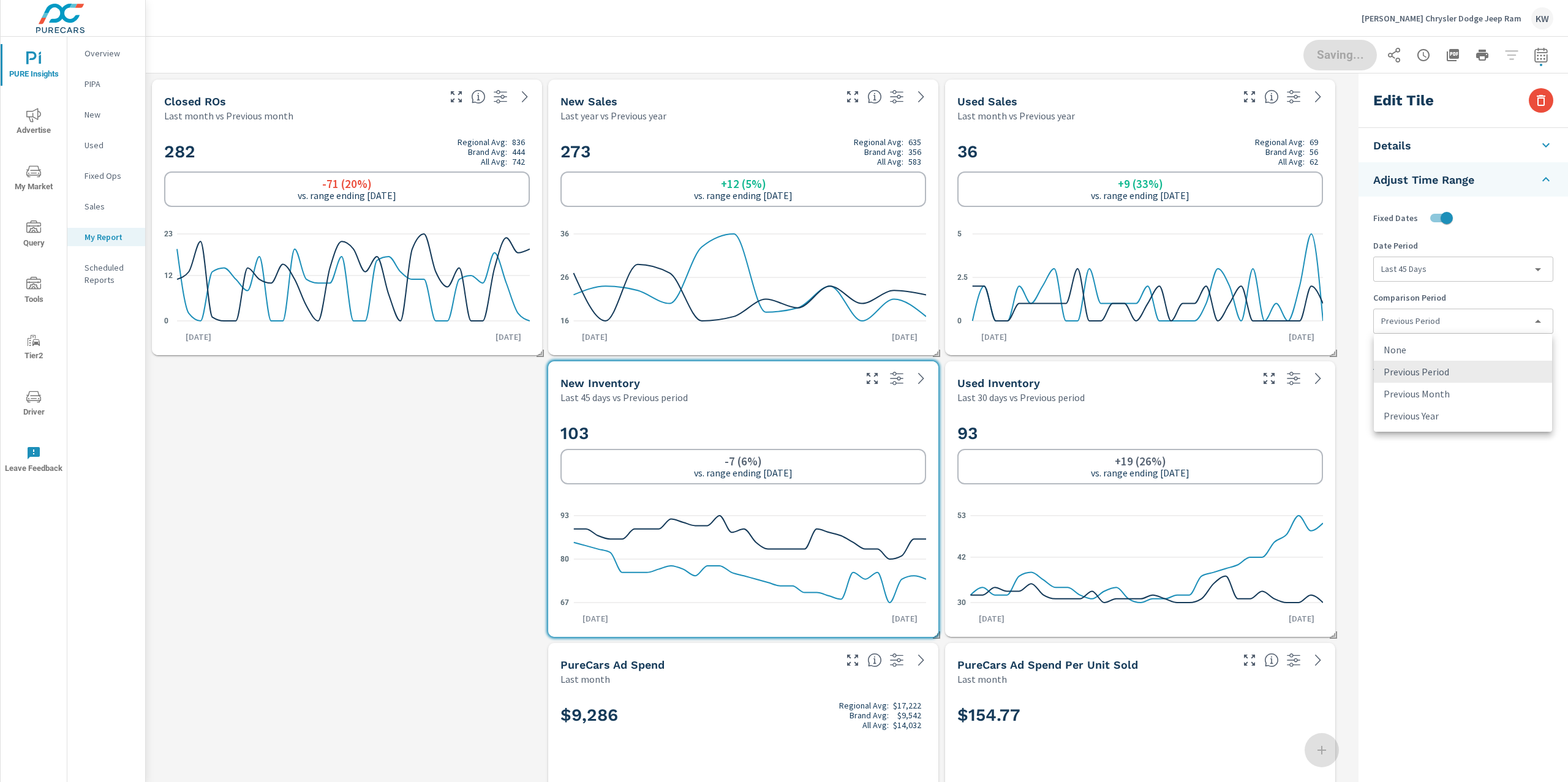
click at [1426, 324] on body "PURE Insights Advertise My Market Query Tools Tier2 Driver Leave Feedback Overv…" at bounding box center [784, 391] width 1568 height 782
click at [1420, 350] on li "None" at bounding box center [1463, 349] width 179 height 22
click at [1171, 417] on div "93 +19 (26%) vs. range ending Aug 16" at bounding box center [1140, 454] width 366 height 74
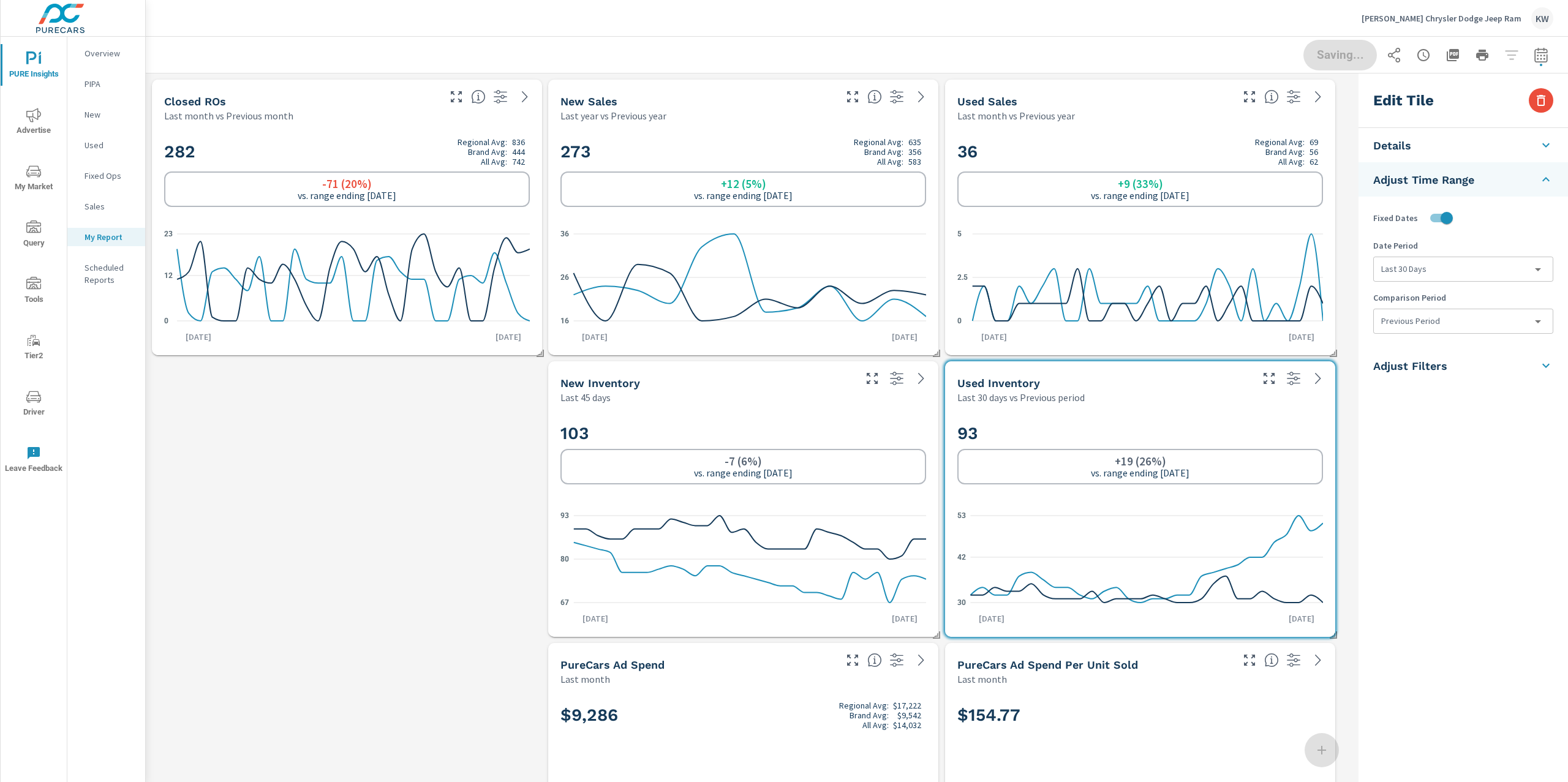
type input "last30Days"
type input "currentPeriodStart"
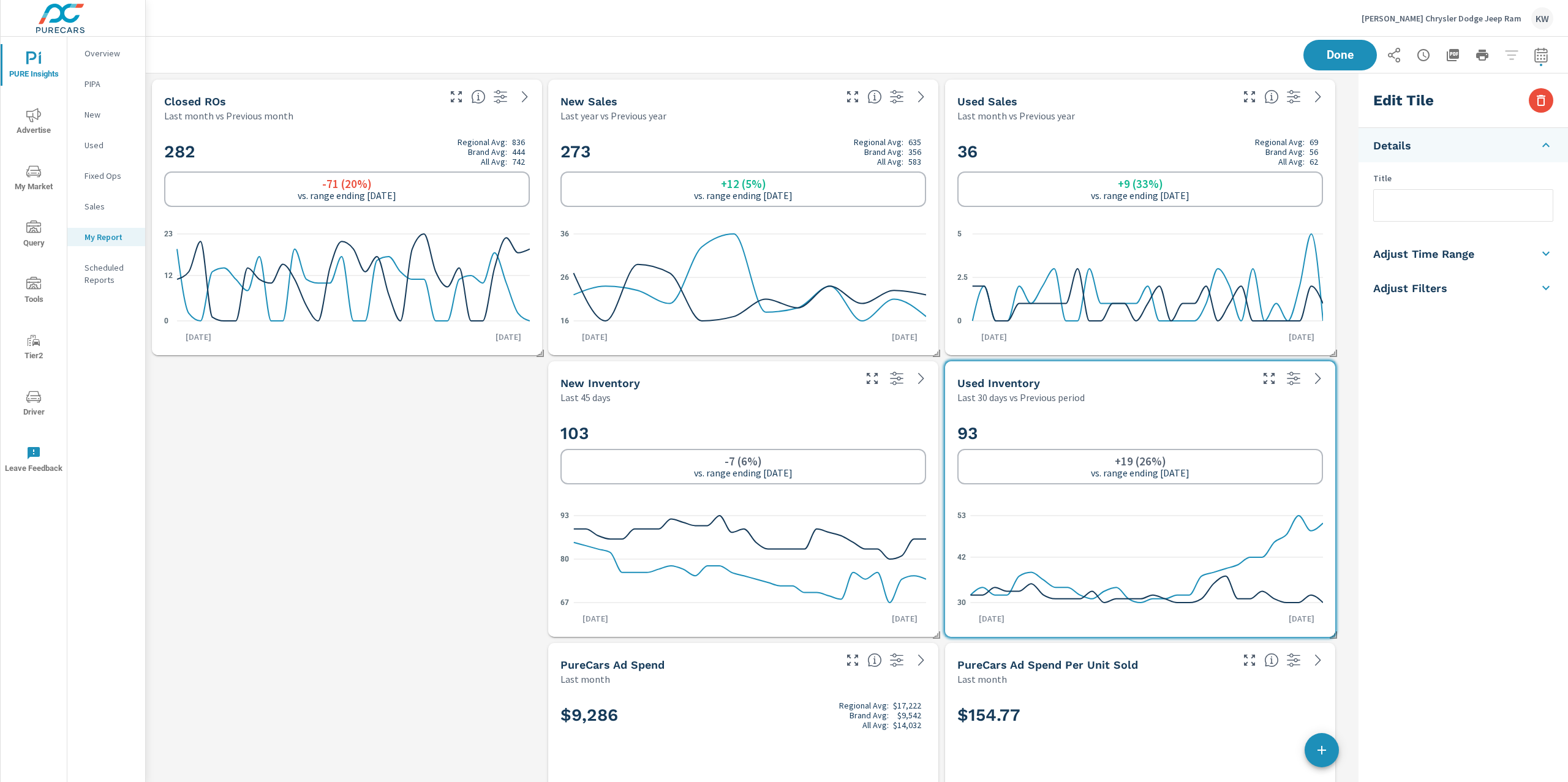
click at [1439, 254] on h5 "Adjust Time Range" at bounding box center [1423, 254] width 101 height 14
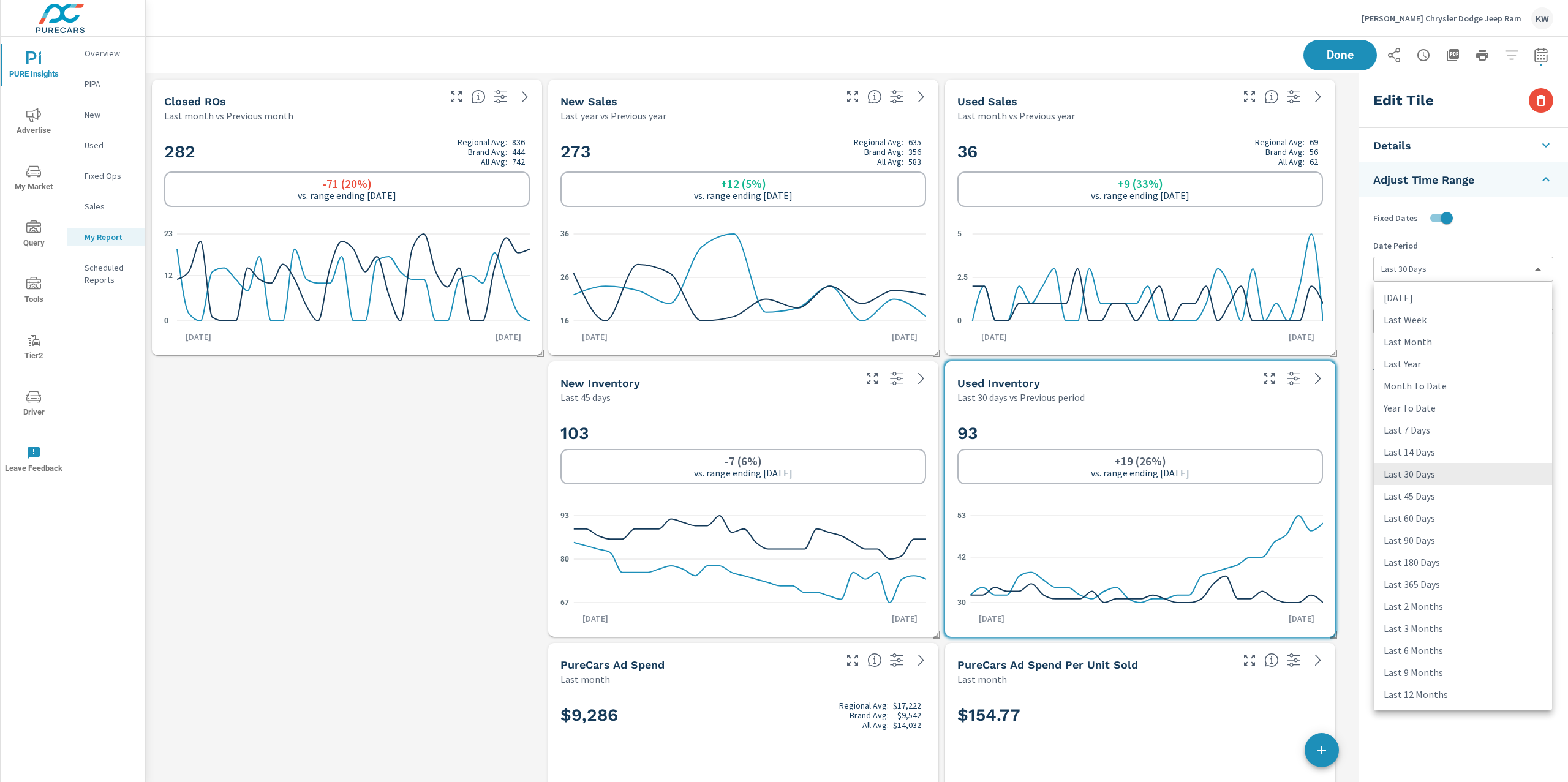
click at [1451, 266] on body "PURE Insights Advertise My Market Query Tools Tier2 Driver Leave Feedback Overv…" at bounding box center [784, 391] width 1568 height 782
click at [1410, 498] on li "Last 45 Days" at bounding box center [1463, 496] width 179 height 22
type input "last45Days"
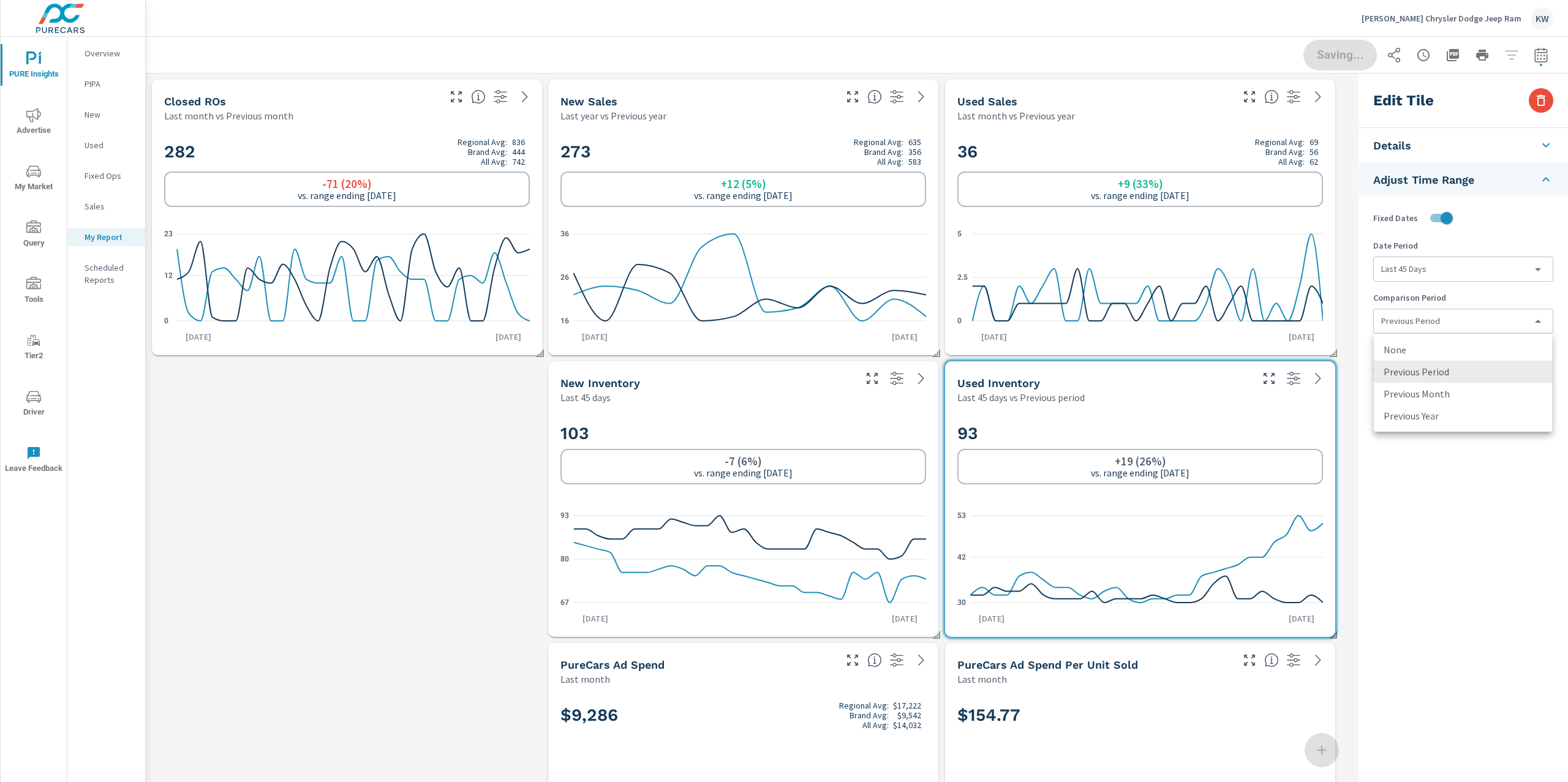
click at [1424, 327] on body "PURE Insights Advertise My Market Query Tools Tier2 Driver Leave Feedback Overv…" at bounding box center [784, 391] width 1568 height 782
click at [1418, 352] on li "None" at bounding box center [1463, 349] width 179 height 22
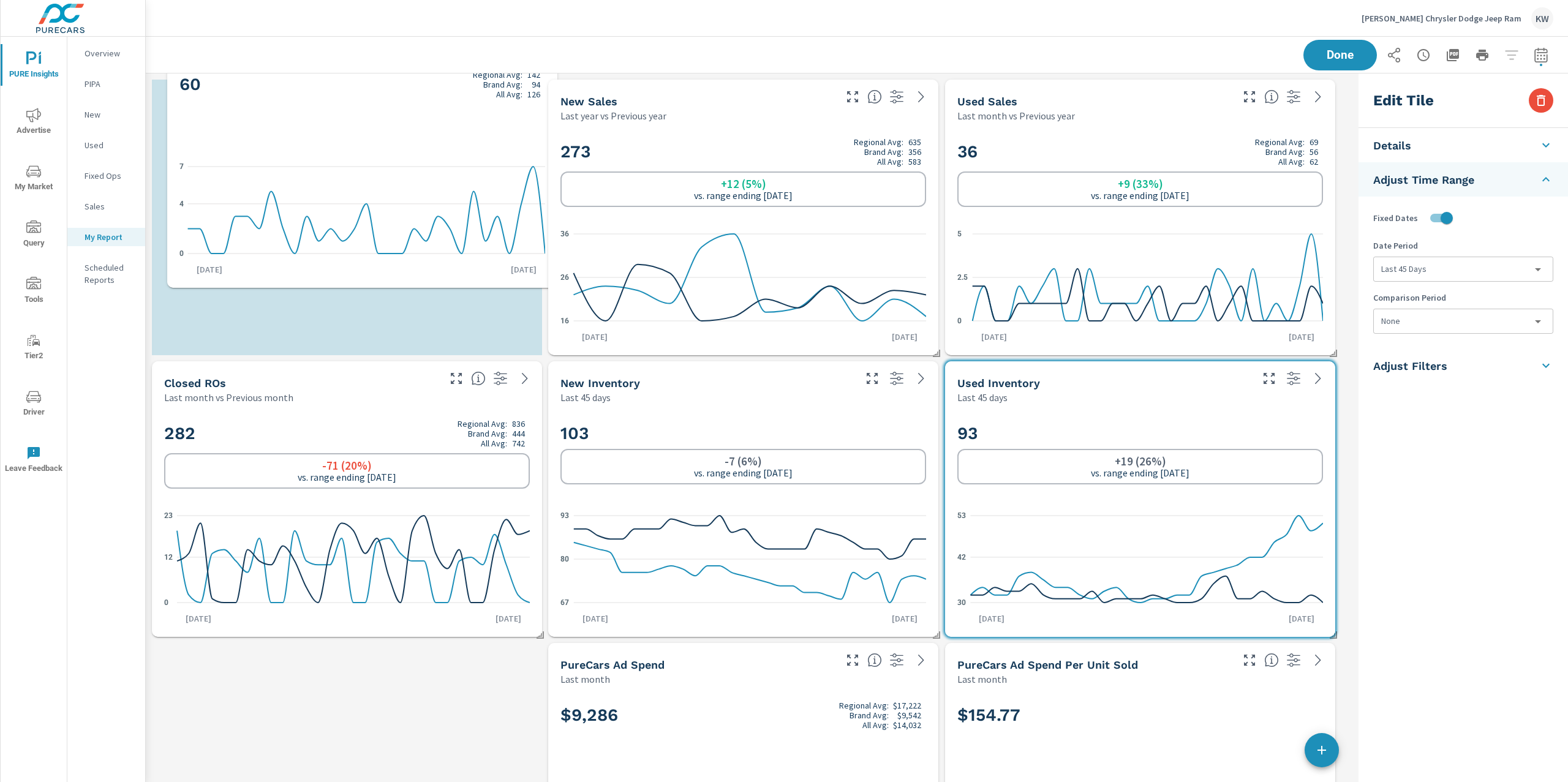
scroll to position [0, 0]
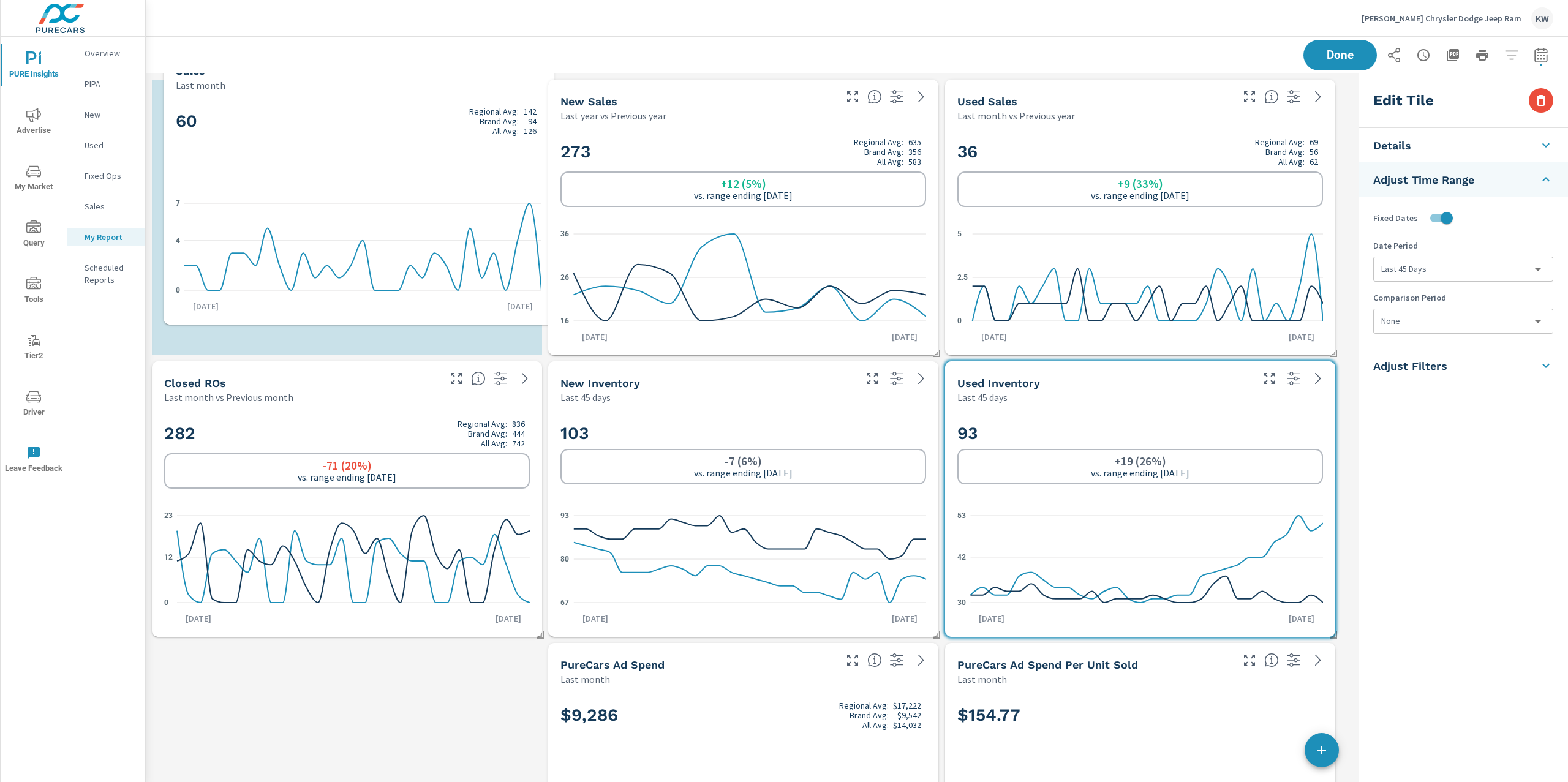
drag, startPoint x: 763, startPoint y: 609, endPoint x: 379, endPoint y: 127, distance: 616.3
click at [379, 126] on h2 "60 Regional Avg: 142 Brand Avg: 94 All Avg: 126" at bounding box center [359, 122] width 366 height 30
checkbox input "false"
type input "last30Days"
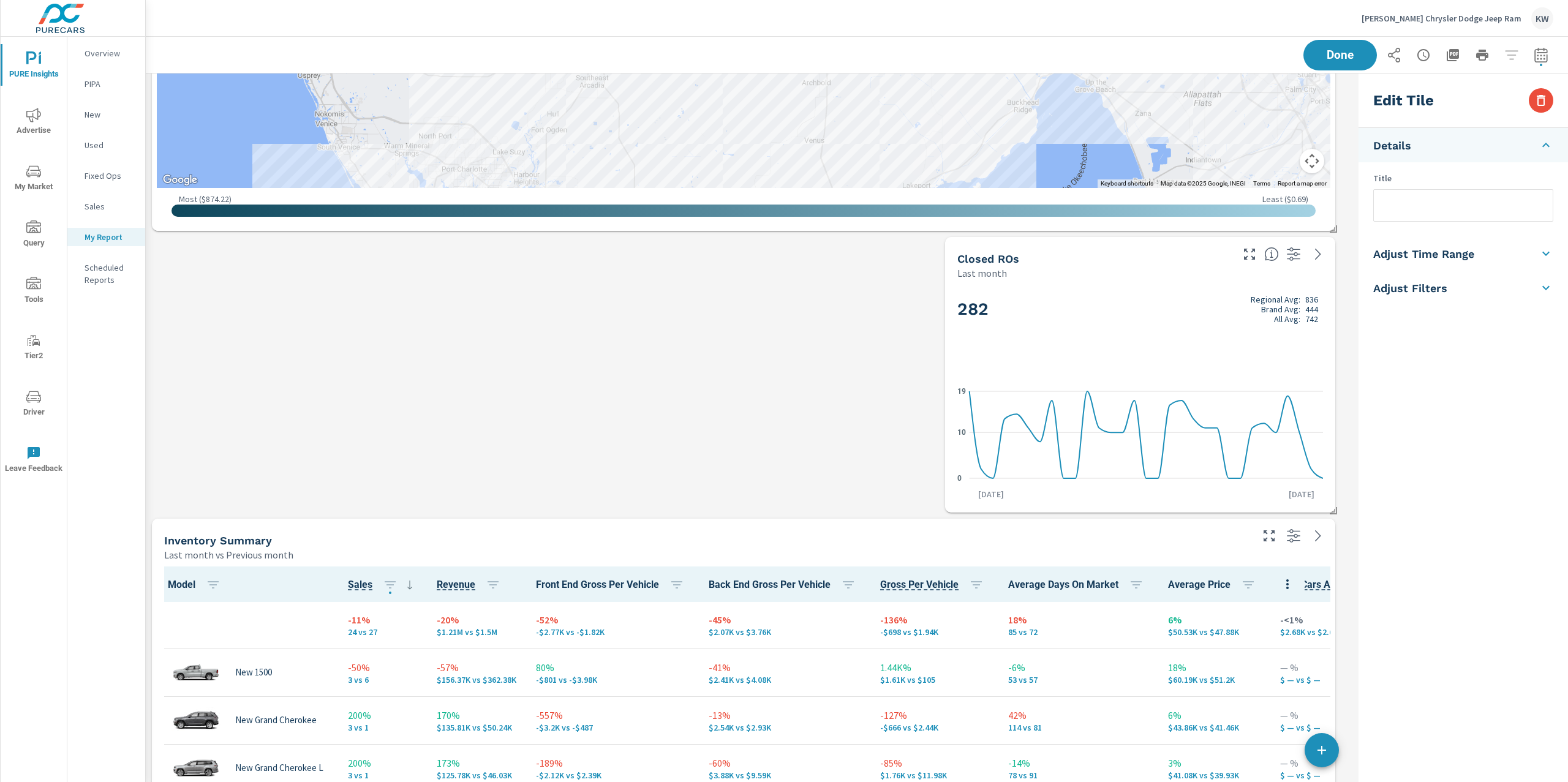
scroll to position [1468, 0]
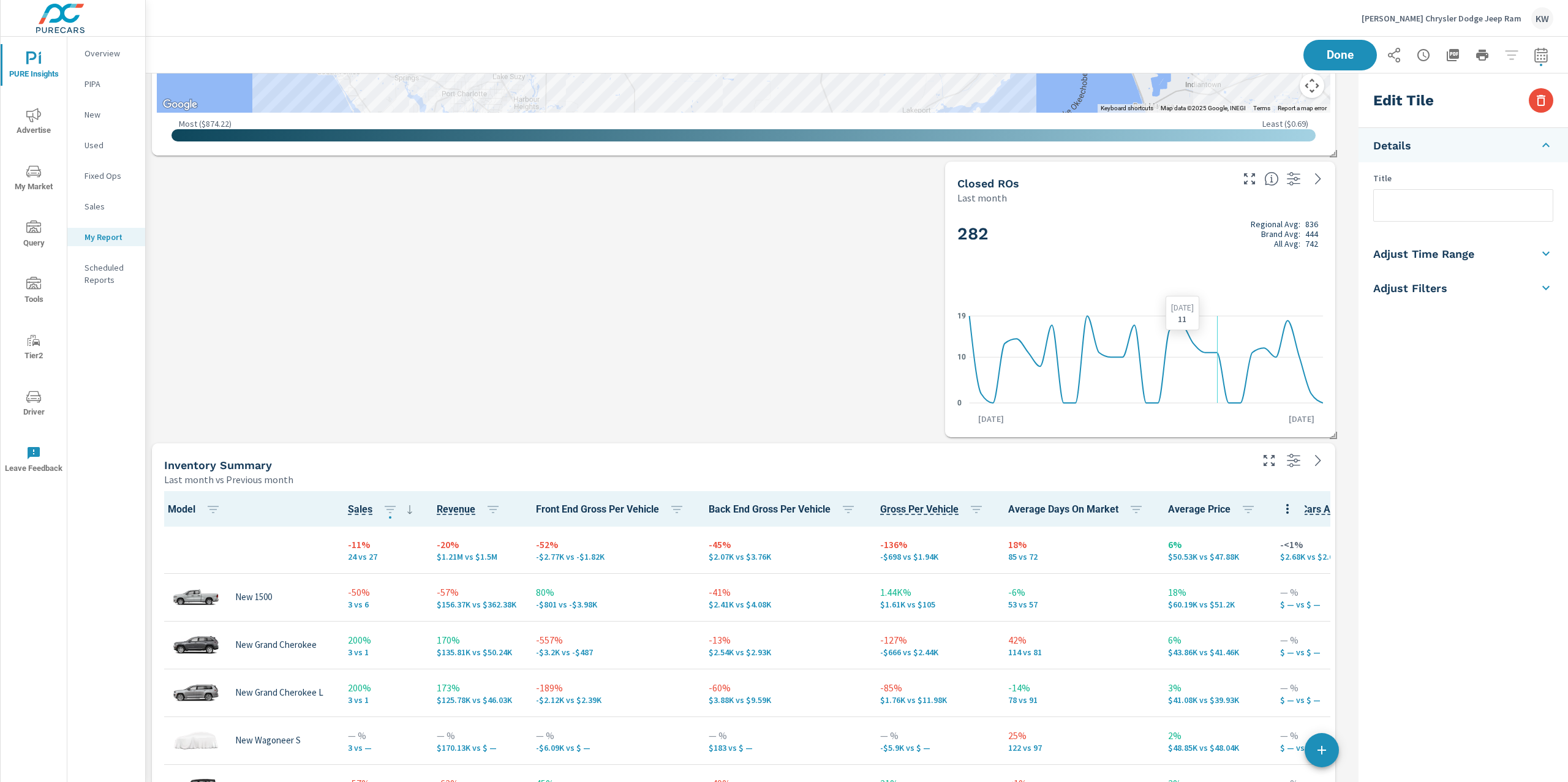
click at [1163, 269] on div "282 Regional Avg: 836 Brand Avg: 444 All Avg: 742" at bounding box center [1140, 254] width 366 height 74
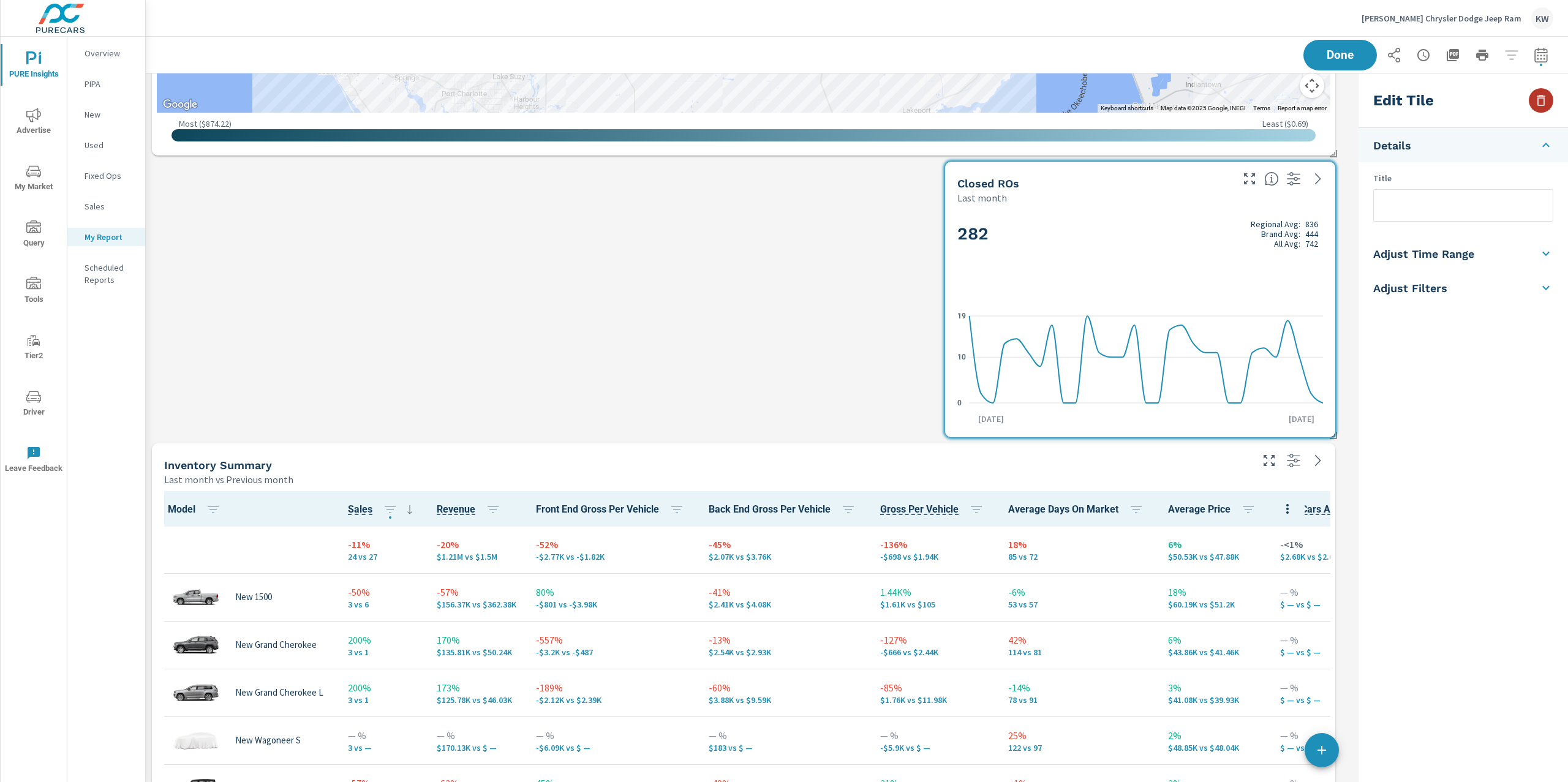
click at [1534, 109] on button "button" at bounding box center [1541, 101] width 25 height 25
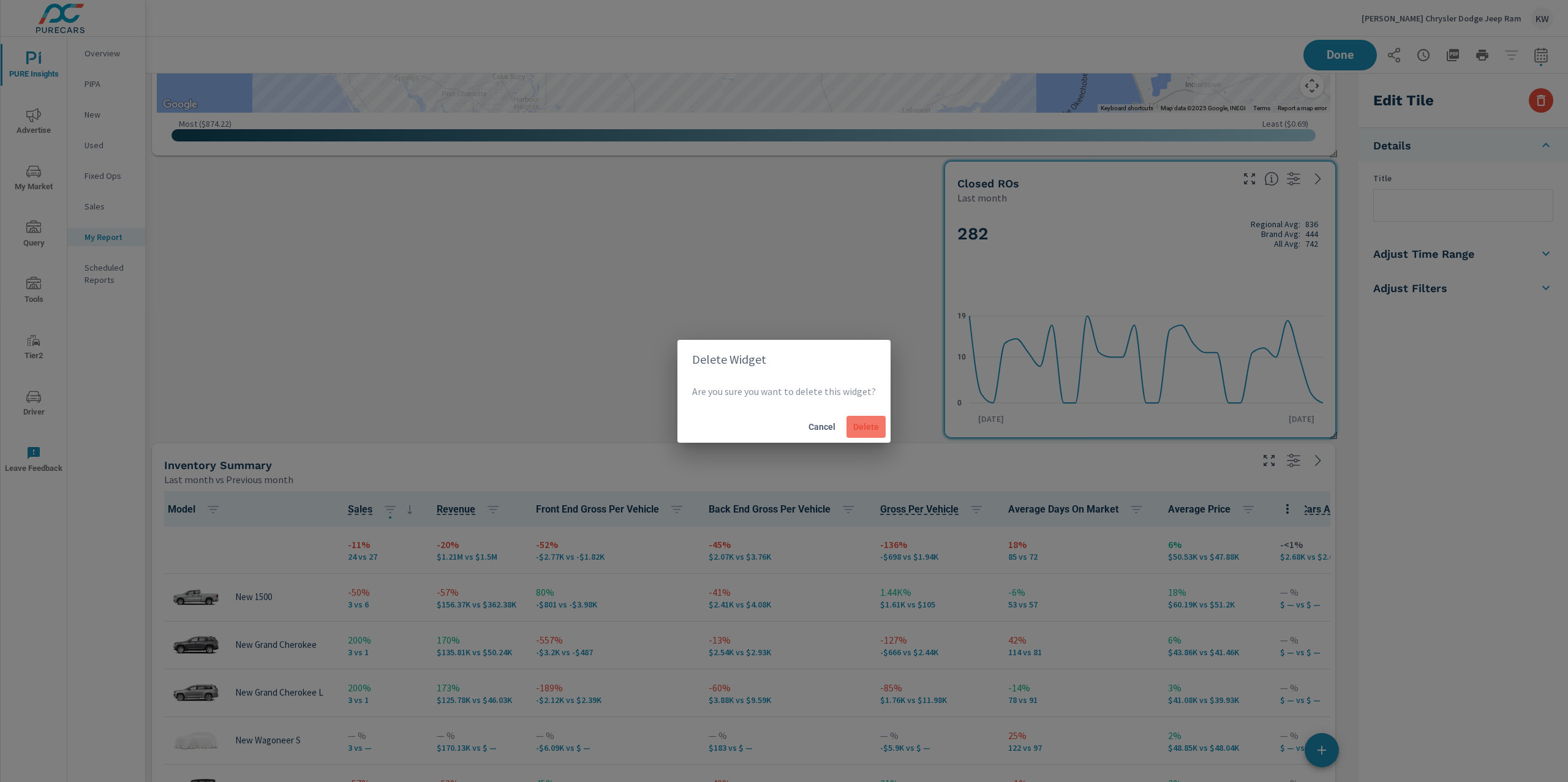
click at [863, 426] on span "Delete" at bounding box center [866, 426] width 30 height 11
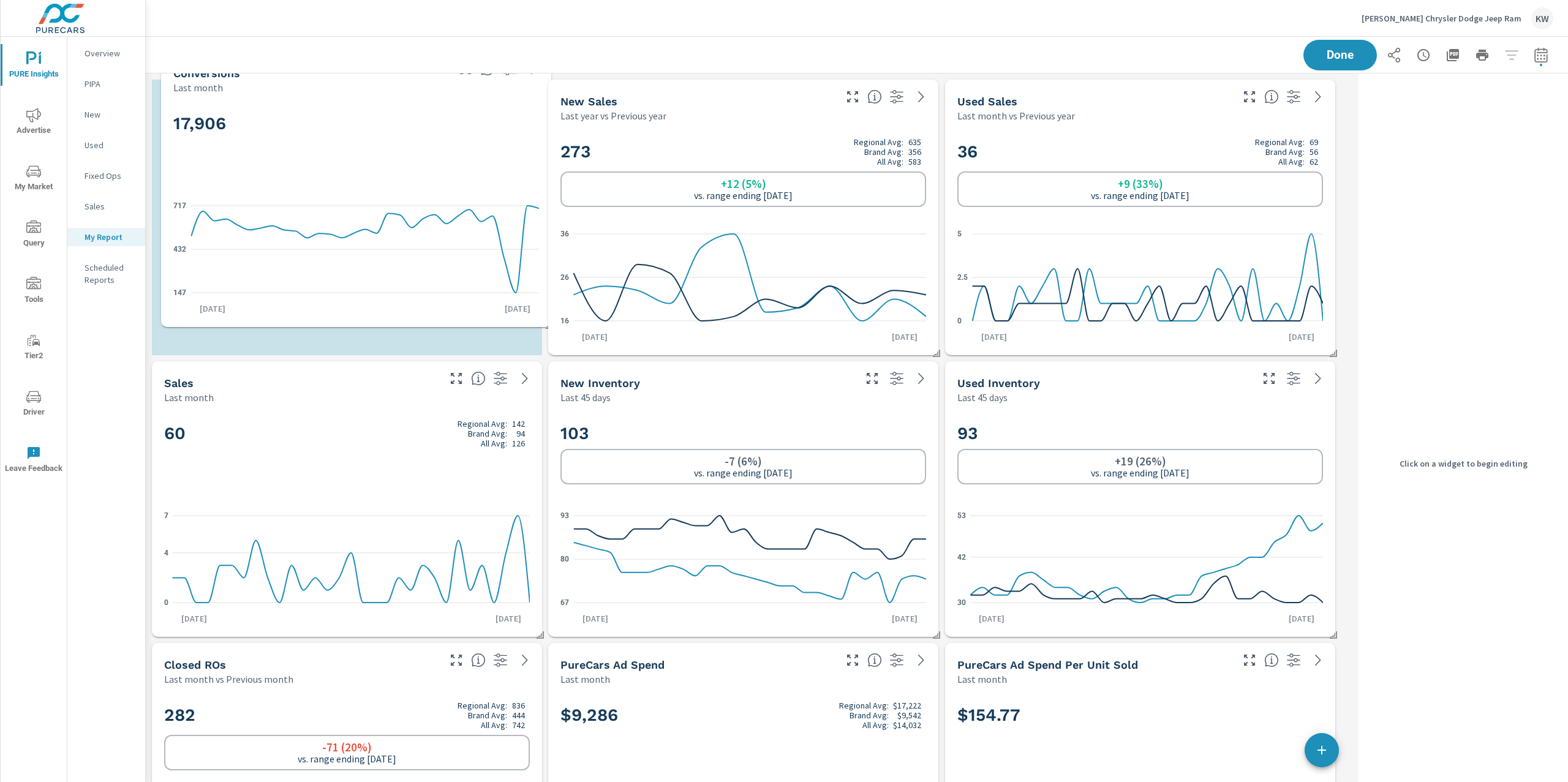
scroll to position [5, 5]
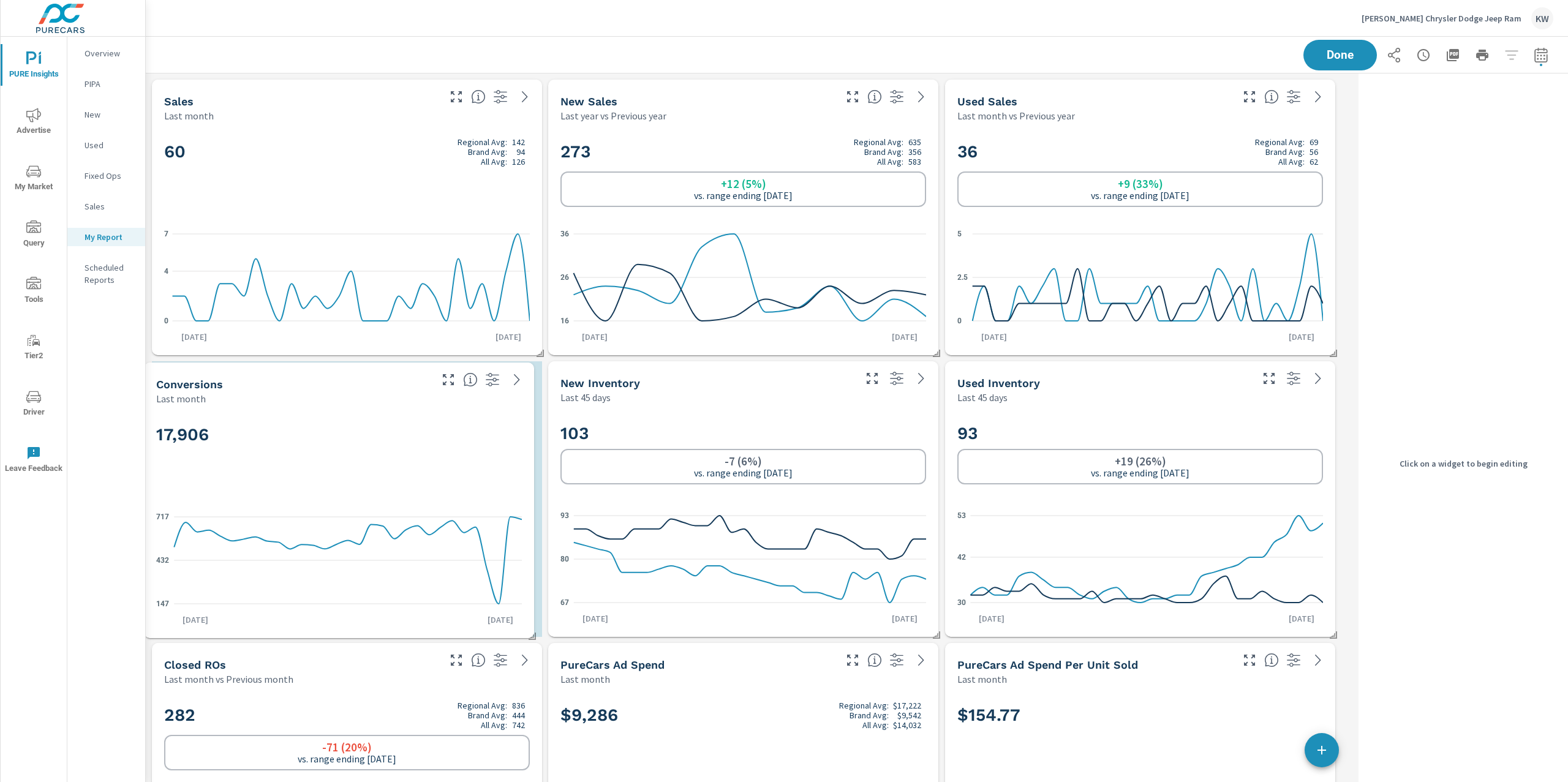
drag, startPoint x: 369, startPoint y: 533, endPoint x: 361, endPoint y: 476, distance: 57.6
click at [361, 476] on div "17,906" at bounding box center [339, 454] width 366 height 74
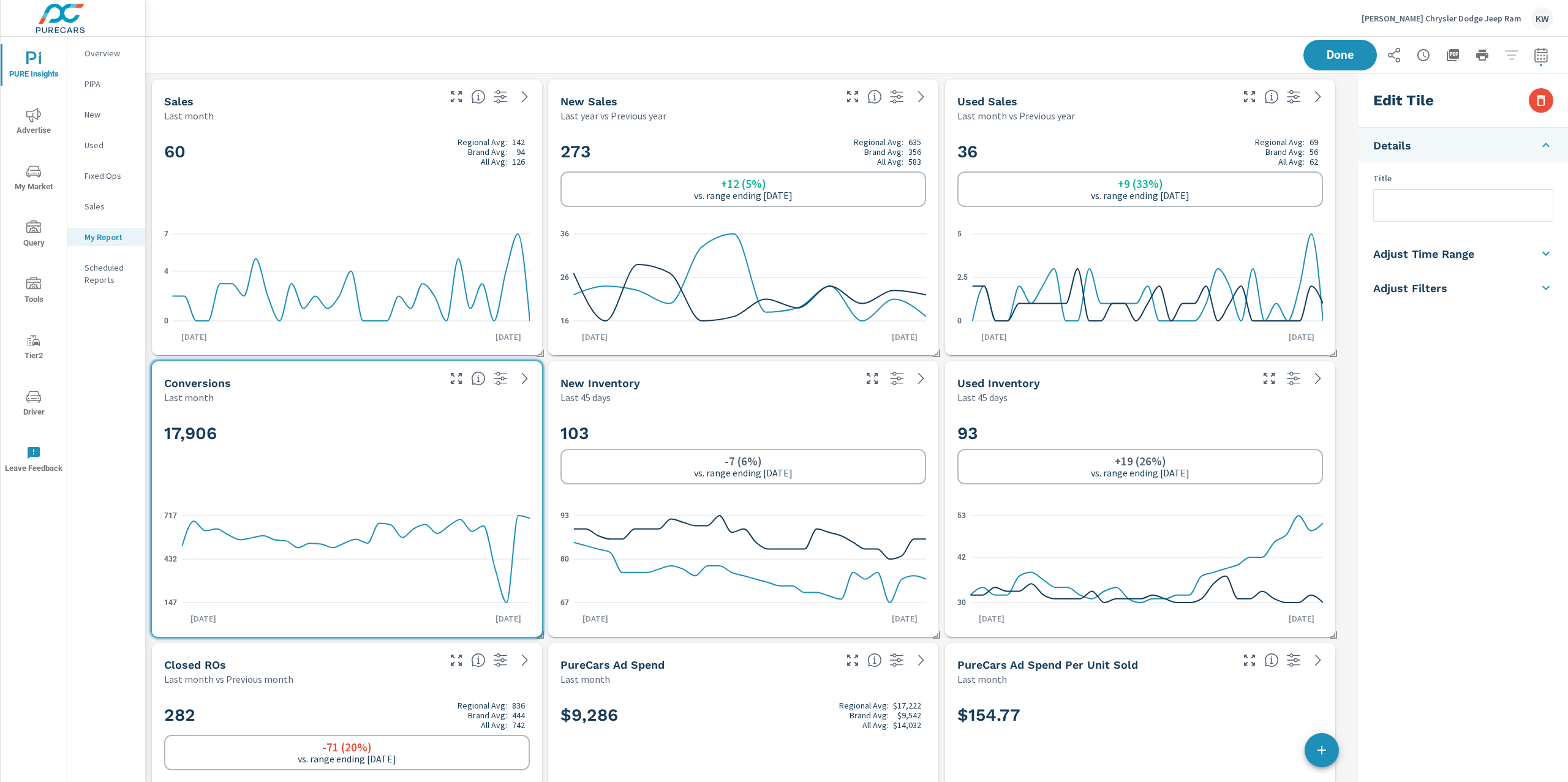
click at [873, 116] on div "New Sales Last year vs Previous year" at bounding box center [743, 101] width 390 height 43
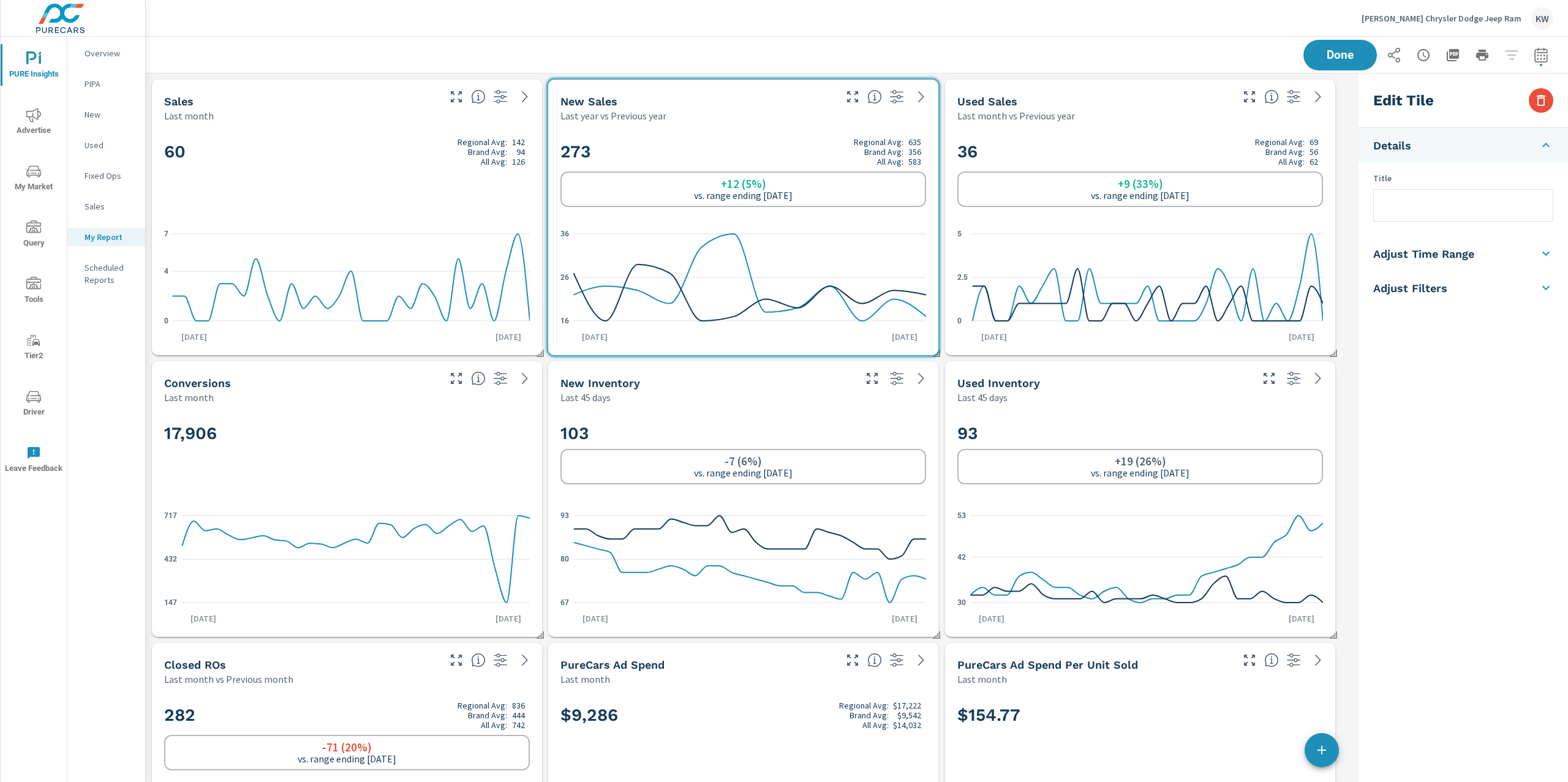
checkbox input "true"
type input "lastYear"
click at [1481, 260] on li "Adjust Time Range" at bounding box center [1463, 253] width 209 height 34
click at [1465, 268] on body "PURE Insights Advertise My Market Query Tools Tier2 Driver Leave Feedback Overv…" at bounding box center [784, 391] width 1568 height 782
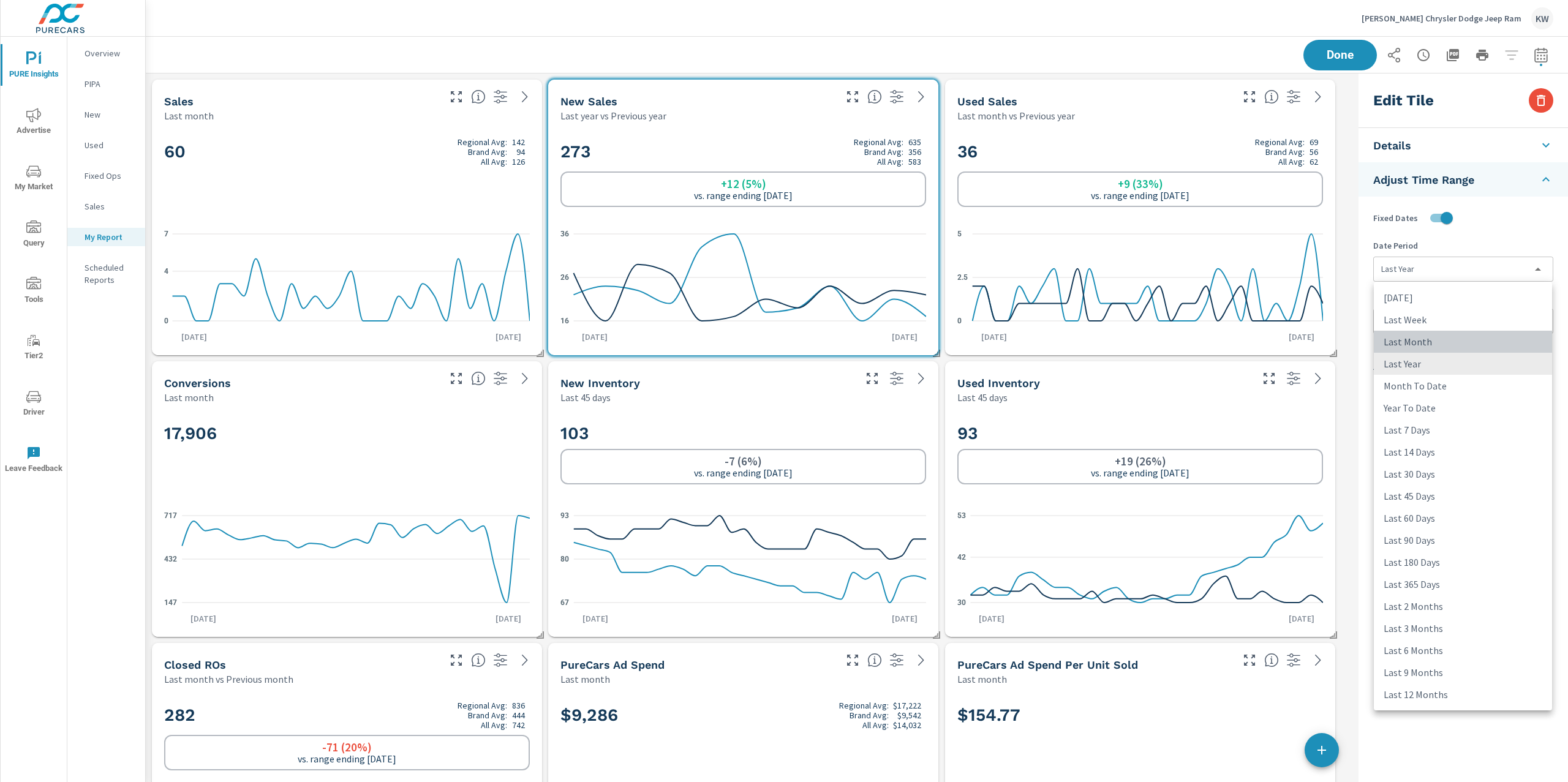
click at [1443, 336] on li "Last Month" at bounding box center [1463, 342] width 179 height 22
type input "lastMonth"
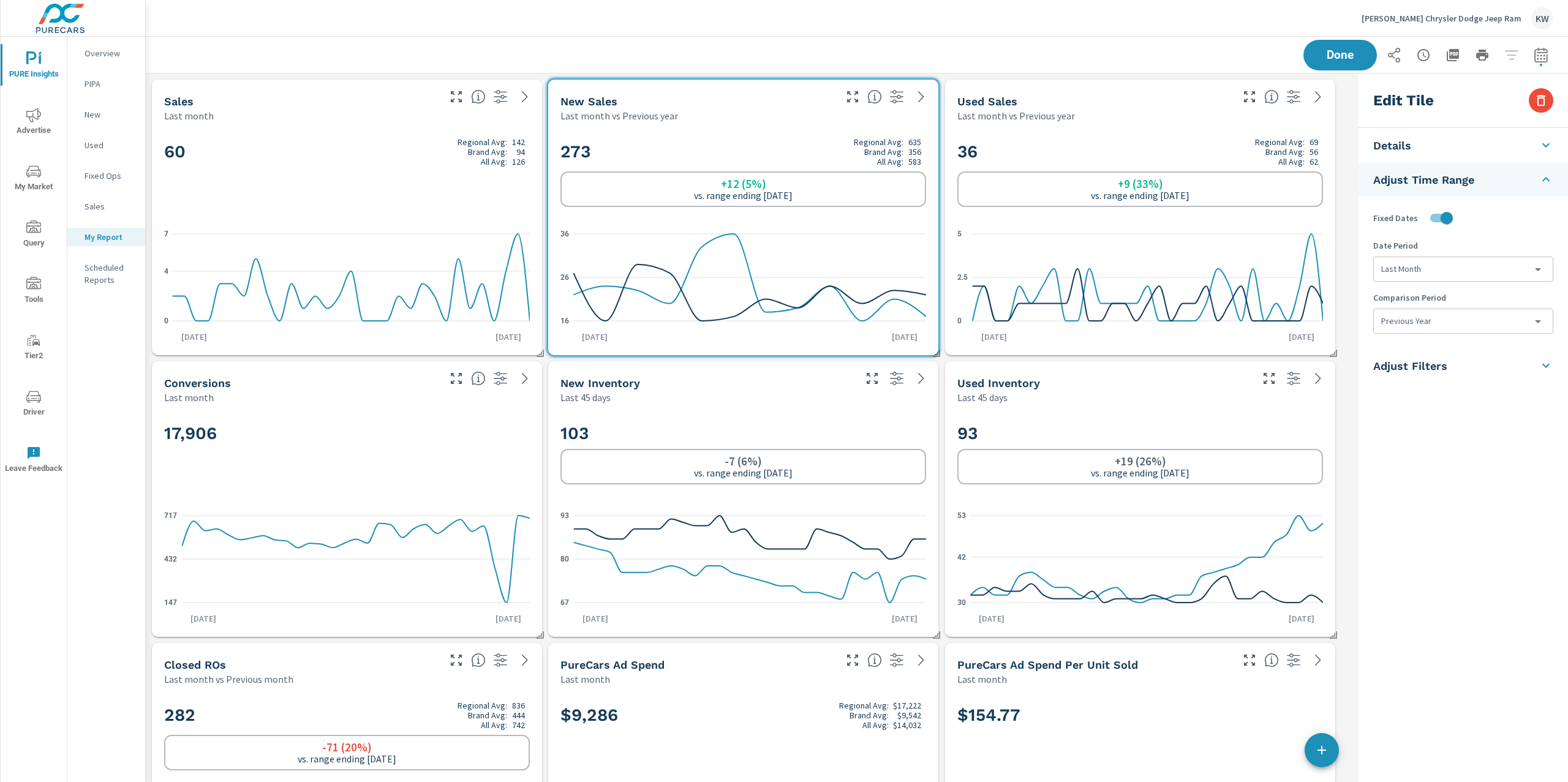
click at [483, 456] on div "17,906" at bounding box center [347, 454] width 366 height 74
checkbox input "false"
type input "last30Days"
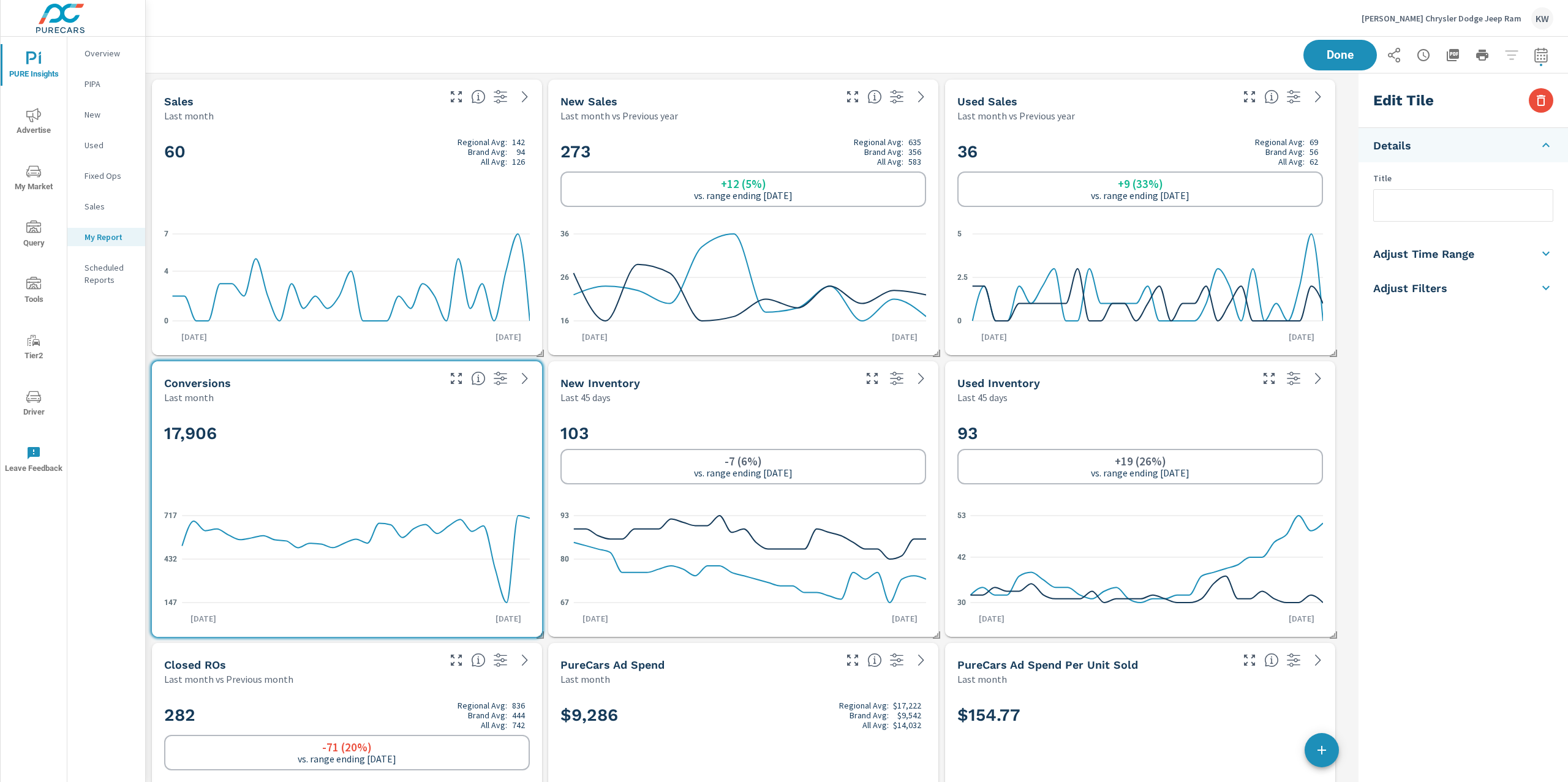
click at [1468, 264] on li "Adjust Time Range" at bounding box center [1463, 253] width 209 height 34
click at [1446, 219] on input "checkbox" at bounding box center [1435, 218] width 70 height 24
checkbox input "true"
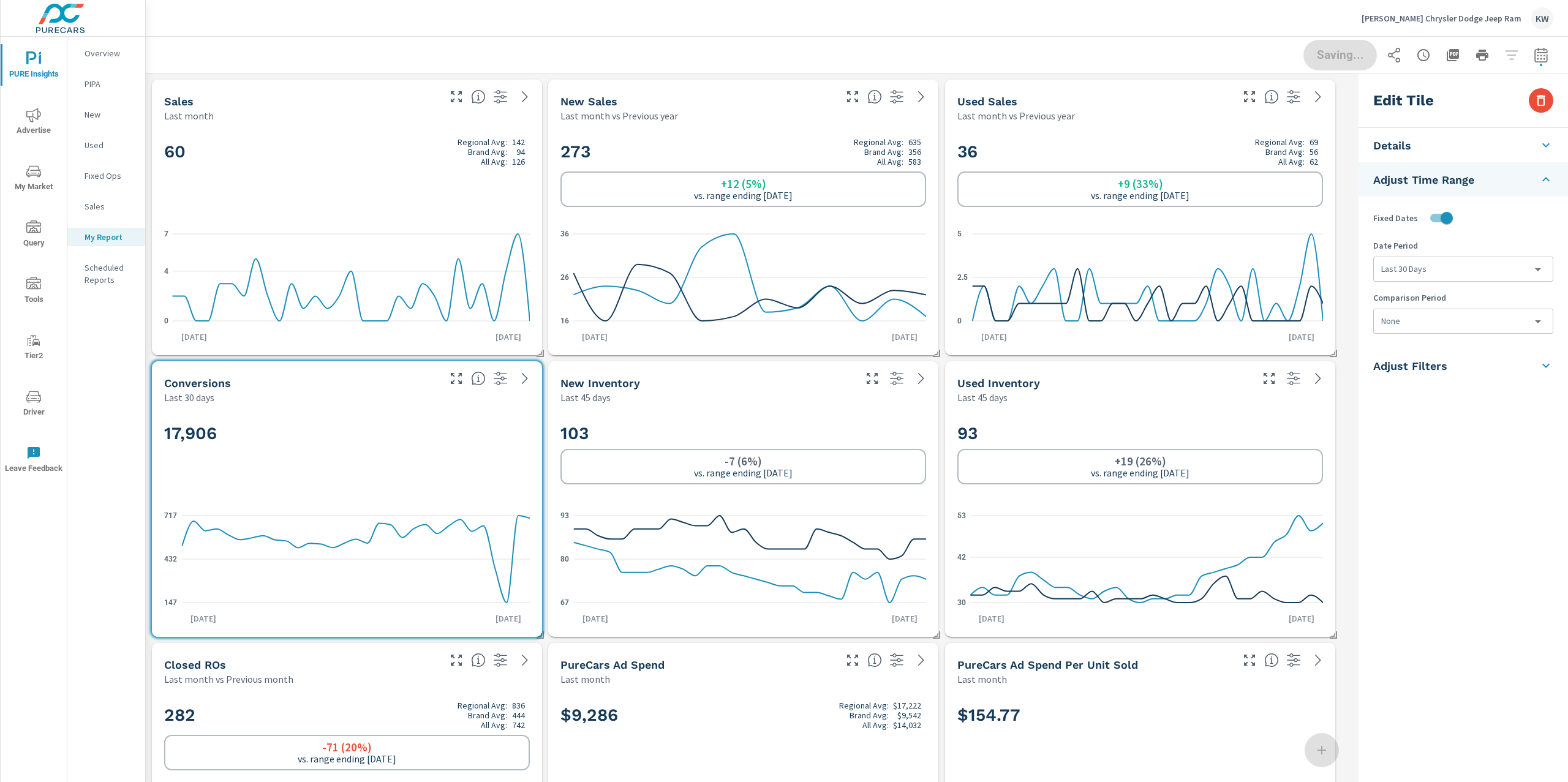
click at [1465, 271] on body "PURE Insights Advertise My Market Query Tools Tier2 Driver Leave Feedback Overv…" at bounding box center [784, 391] width 1568 height 782
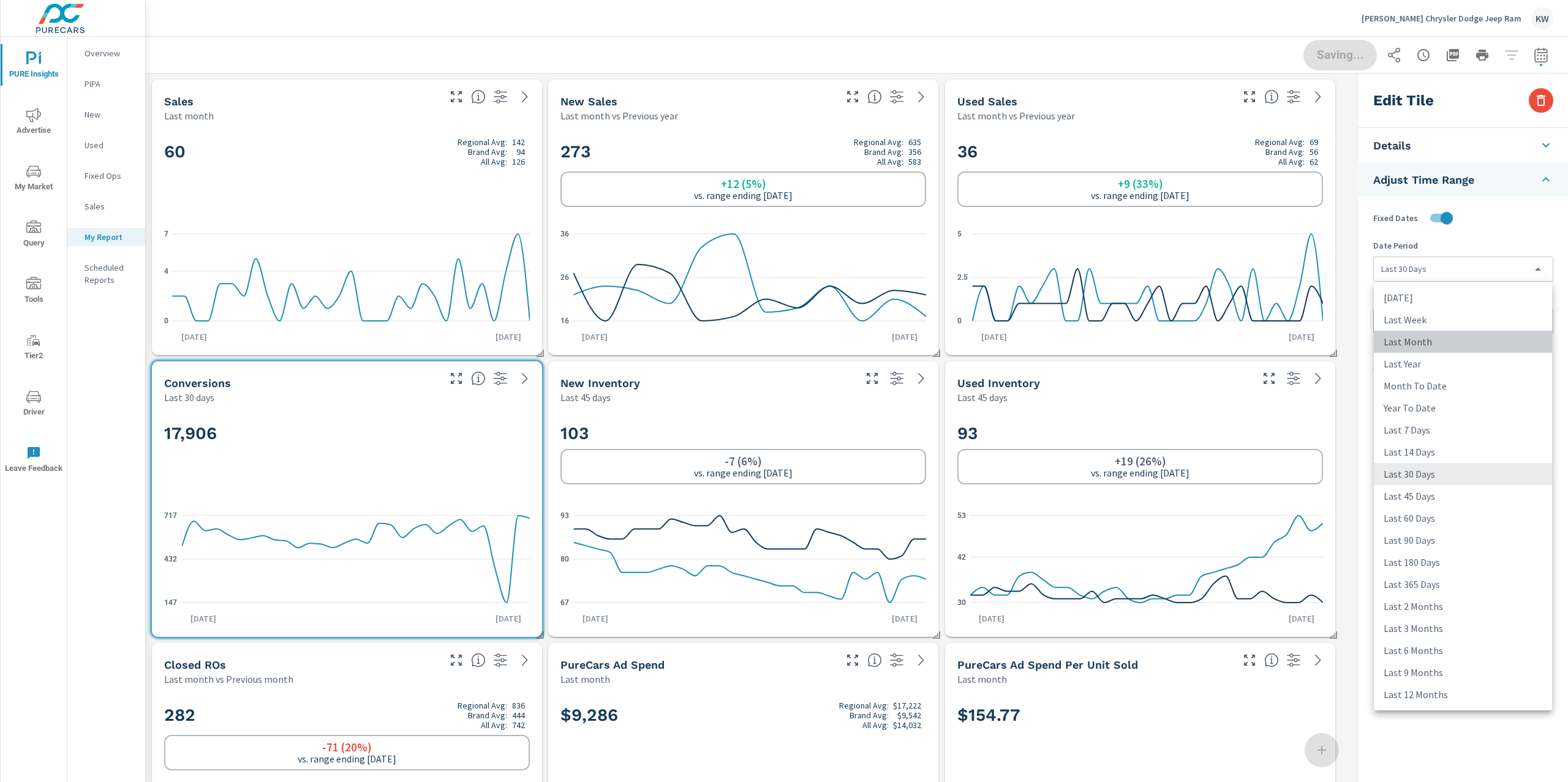
click at [1453, 339] on li "Last Month" at bounding box center [1463, 342] width 179 height 22
type input "lastMonth"
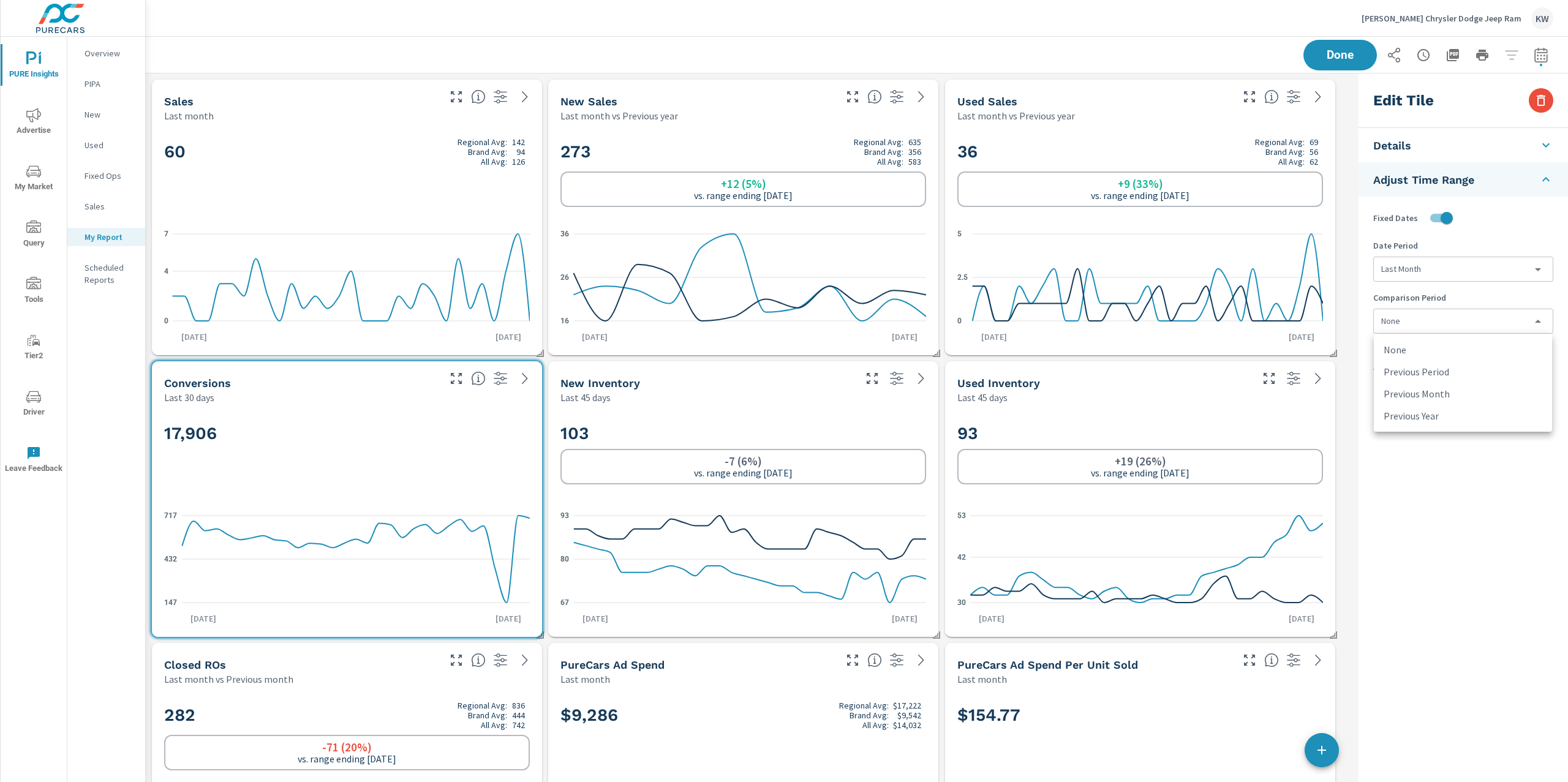
click at [1446, 321] on body "PURE Insights Advertise My Market Query Tools Tier2 Driver Leave Feedback Overv…" at bounding box center [784, 391] width 1568 height 782
click at [1452, 391] on li "Previous Month" at bounding box center [1463, 393] width 179 height 22
type input "lastMonth"
click at [1339, 52] on span "Done" at bounding box center [1339, 54] width 50 height 11
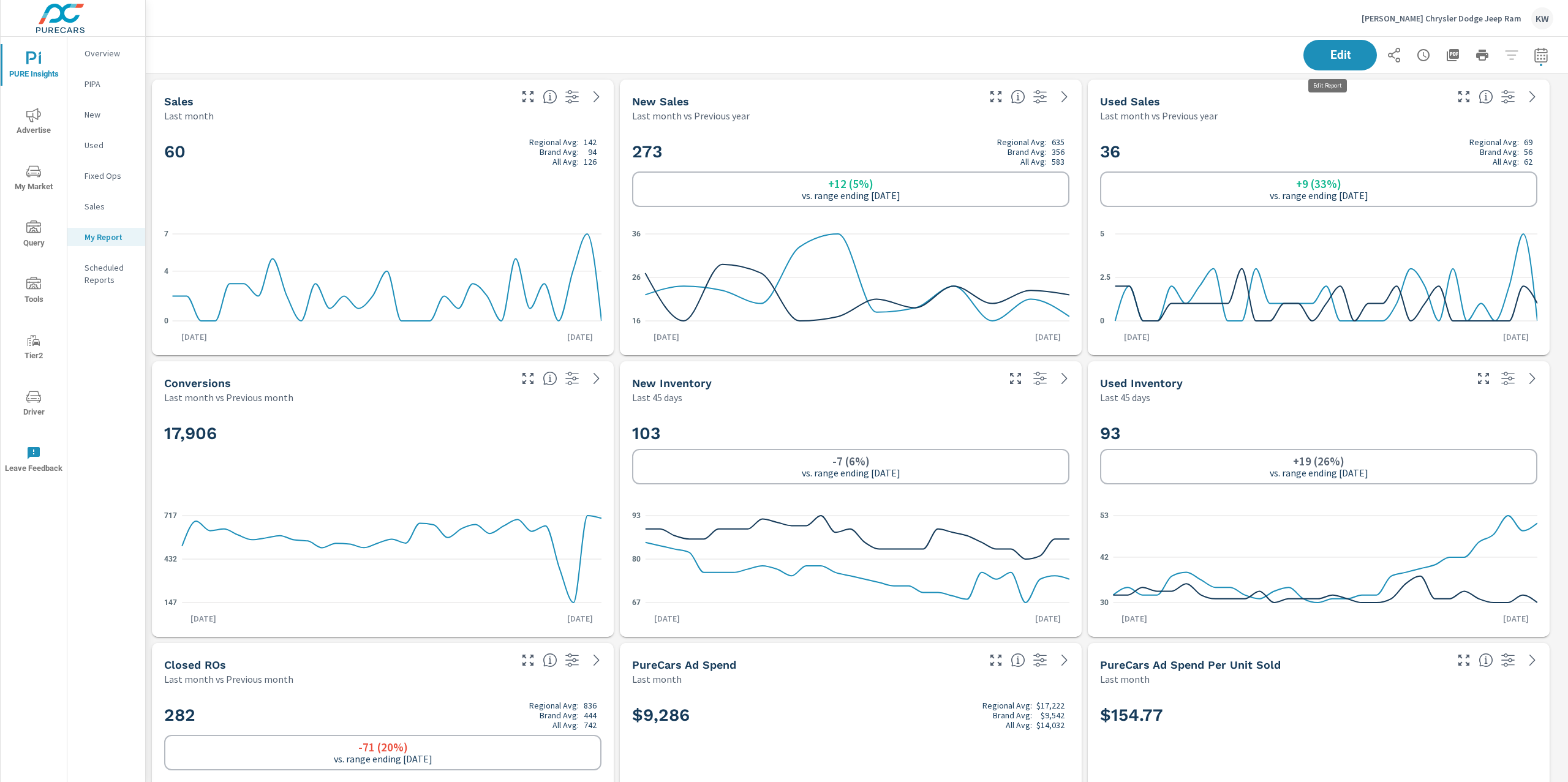
scroll to position [6372, 1436]
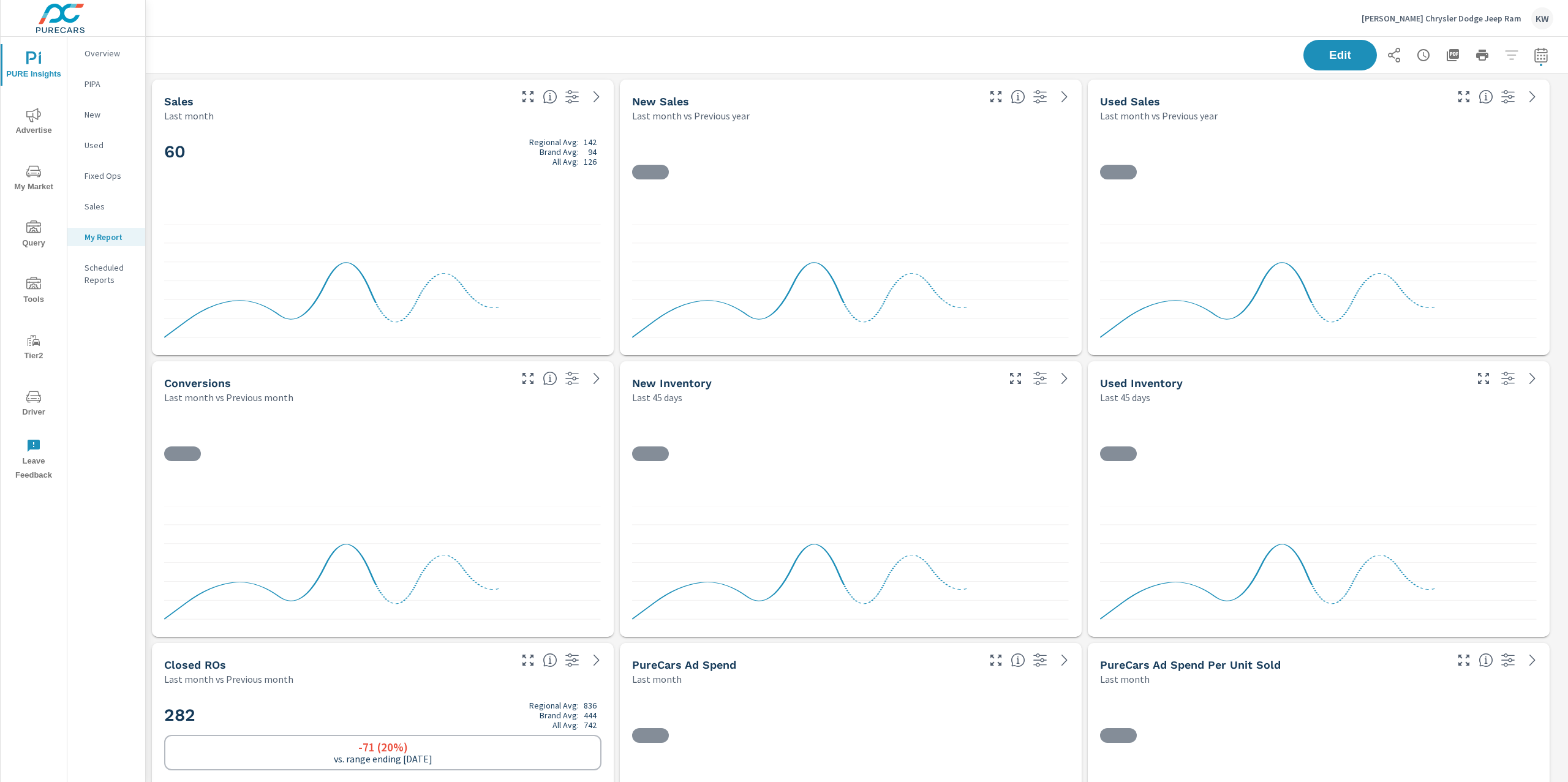
scroll to position [1, 0]
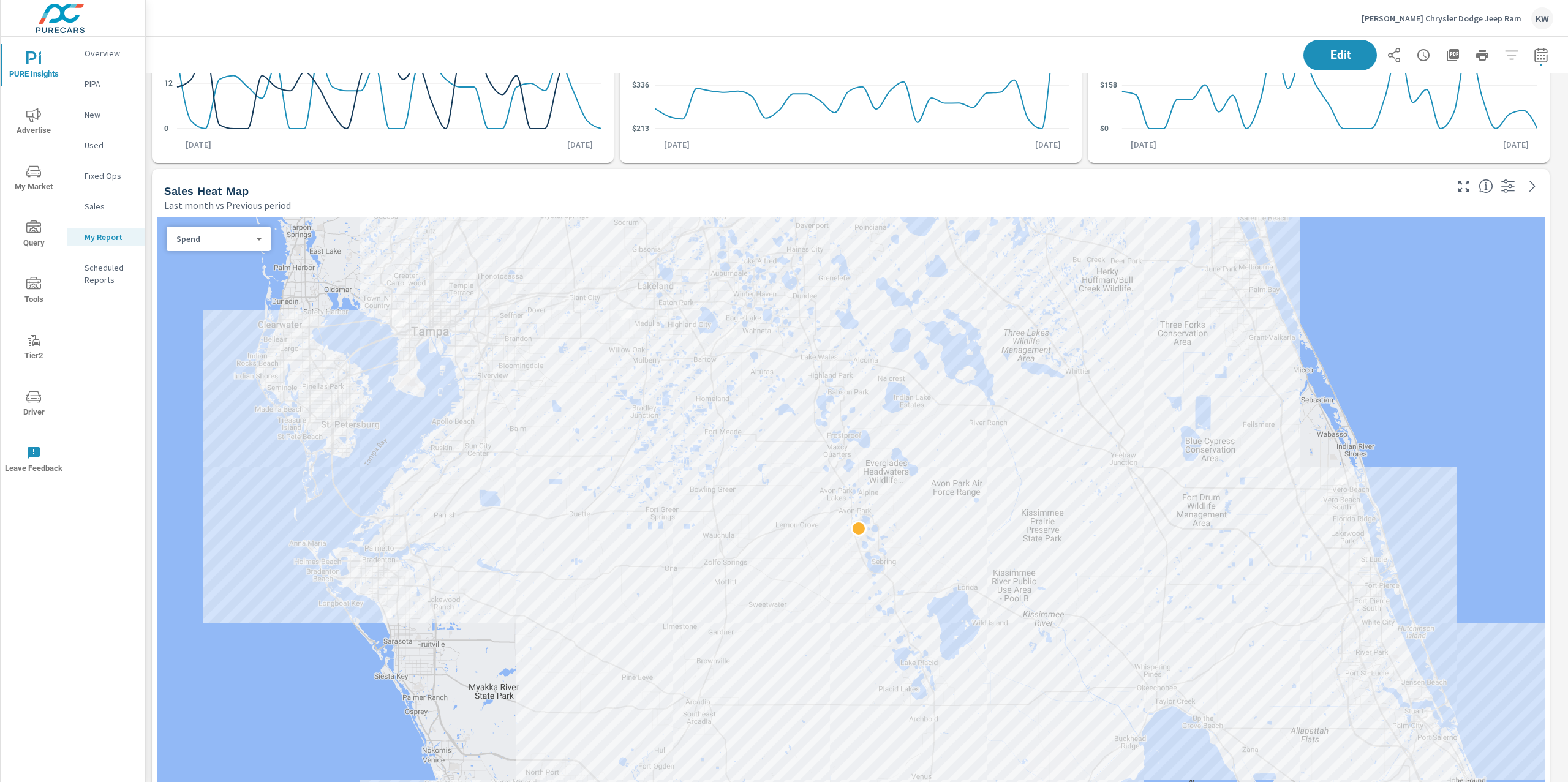
scroll to position [757, 0]
click at [247, 245] on div "Spend 0 ​" at bounding box center [218, 237] width 104 height 25
click at [255, 239] on body "PURE Insights Advertise My Market Query Tools Tier2 Driver Leave Feedback Overv…" at bounding box center [784, 391] width 1568 height 782
click at [244, 260] on li "Sales" at bounding box center [214, 257] width 95 height 19
